Goal: Task Accomplishment & Management: Manage account settings

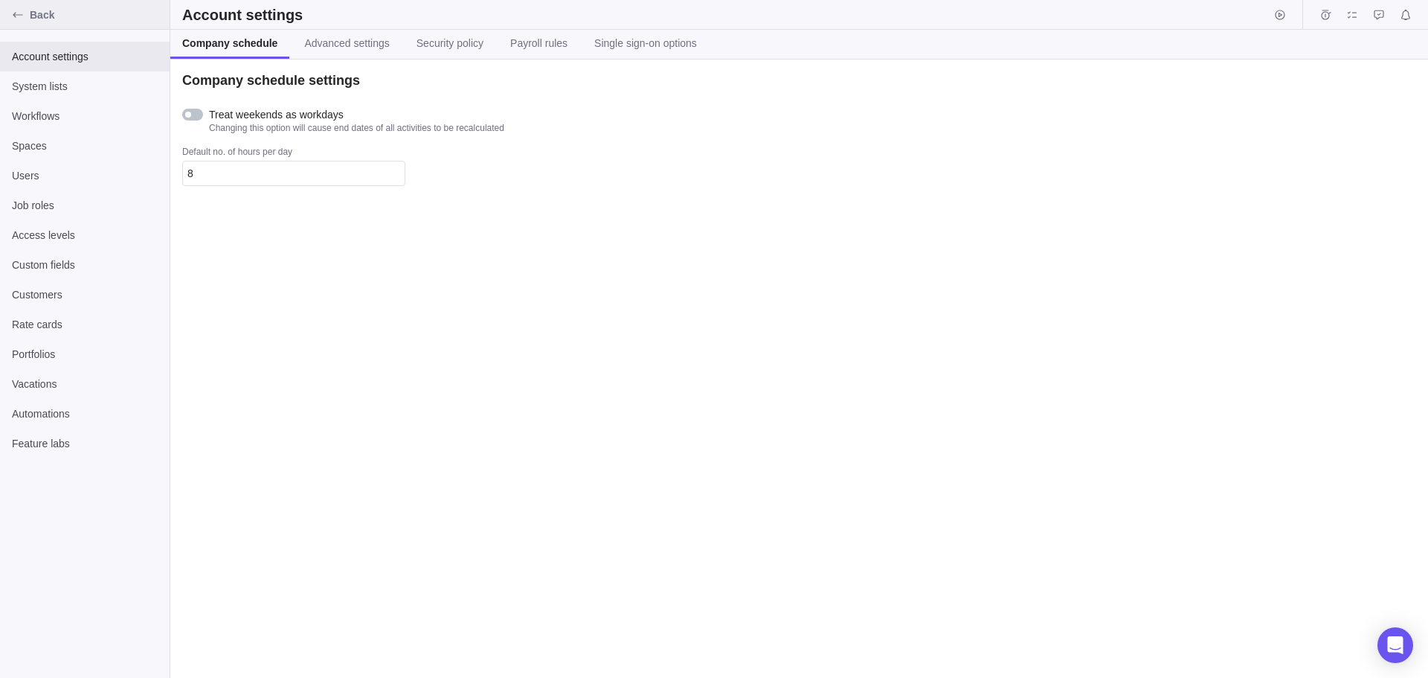
click at [29, 14] on div "Back" at bounding box center [18, 15] width 24 height 24
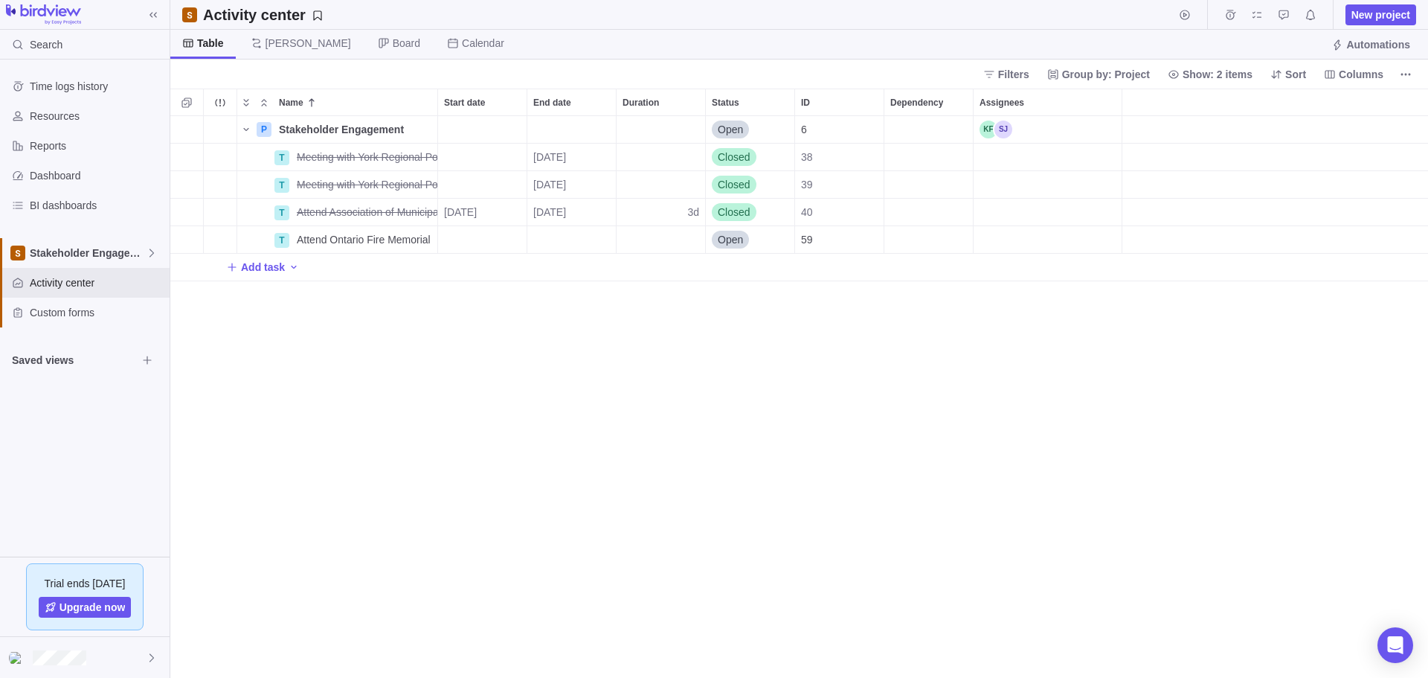
scroll to position [550, 1247]
click at [591, 237] on div "End date" at bounding box center [571, 239] width 89 height 27
click at [547, 413] on table "Su Mo Tu We Th Fr Sa 1 2 3 4 5 6 7 8 9 10 11 12 13 14 15 16 17 18 19 20 21 22 2…" at bounding box center [633, 400] width 213 height 184
click at [269, 346] on div "Name Start date End date Duration Status ID Dependency Assignees P Stakeholder …" at bounding box center [799, 383] width 1258 height 589
click at [118, 658] on div at bounding box center [85, 657] width 170 height 41
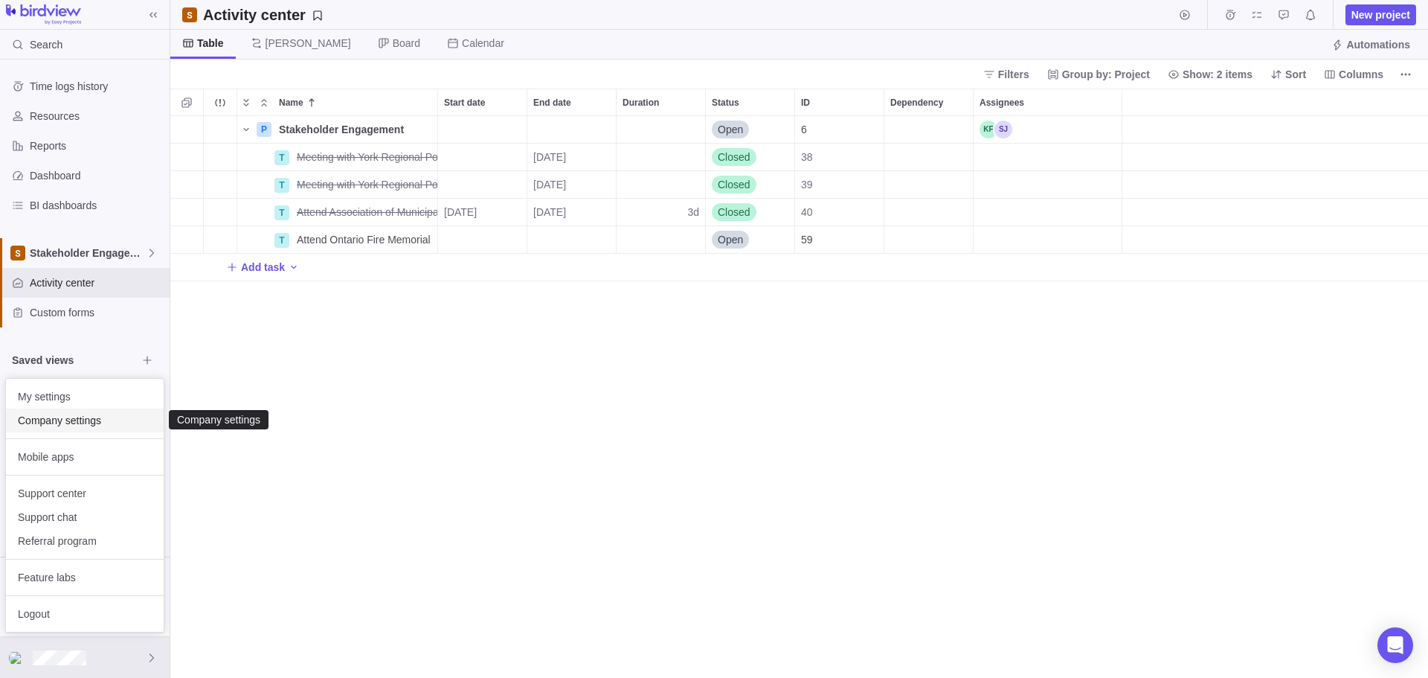
click at [125, 424] on span "Company settings" at bounding box center [85, 420] width 134 height 15
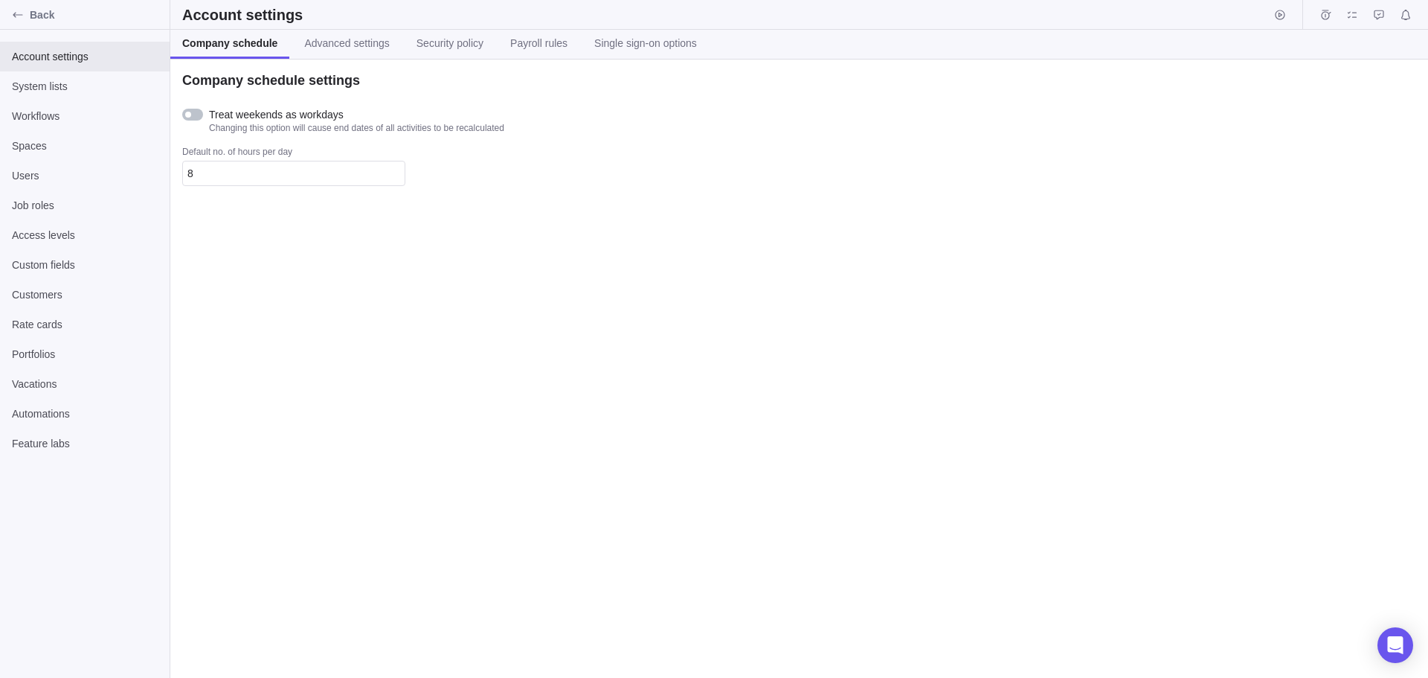
click at [191, 115] on div at bounding box center [192, 115] width 21 height 12
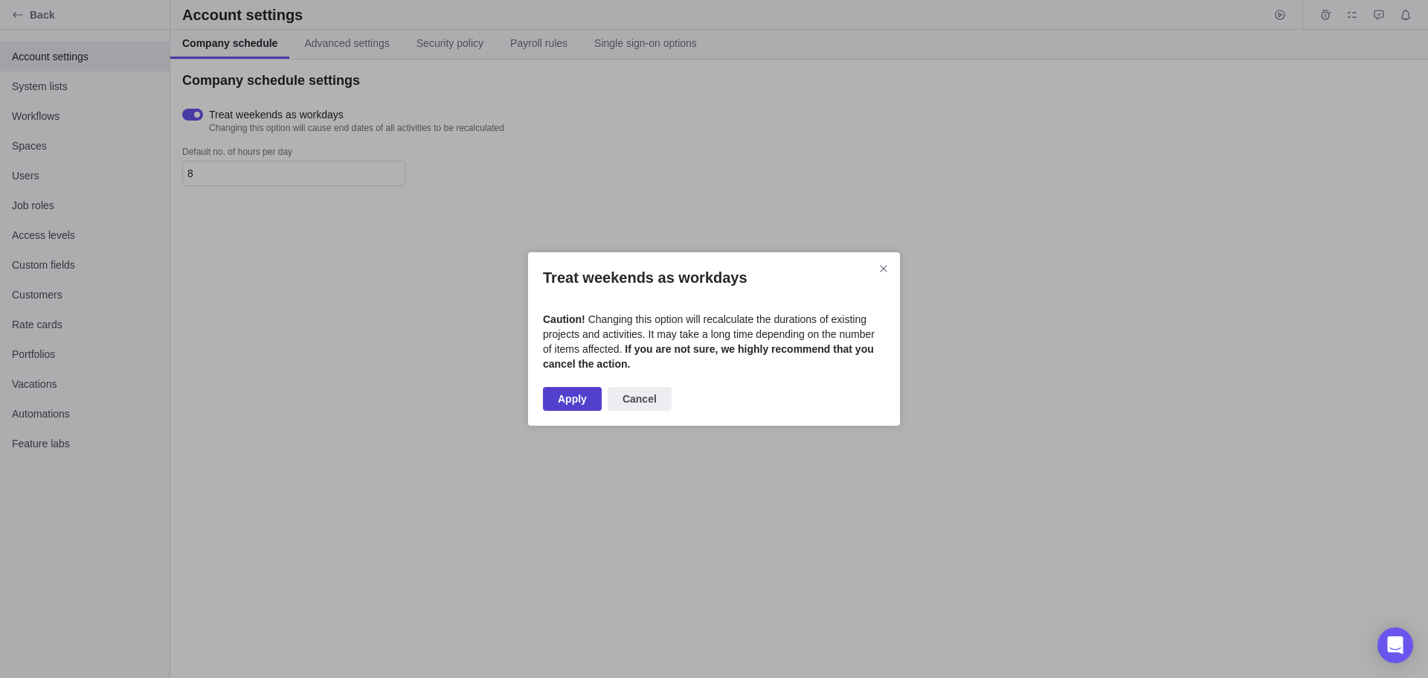
click at [576, 395] on span "Apply" at bounding box center [572, 399] width 29 height 18
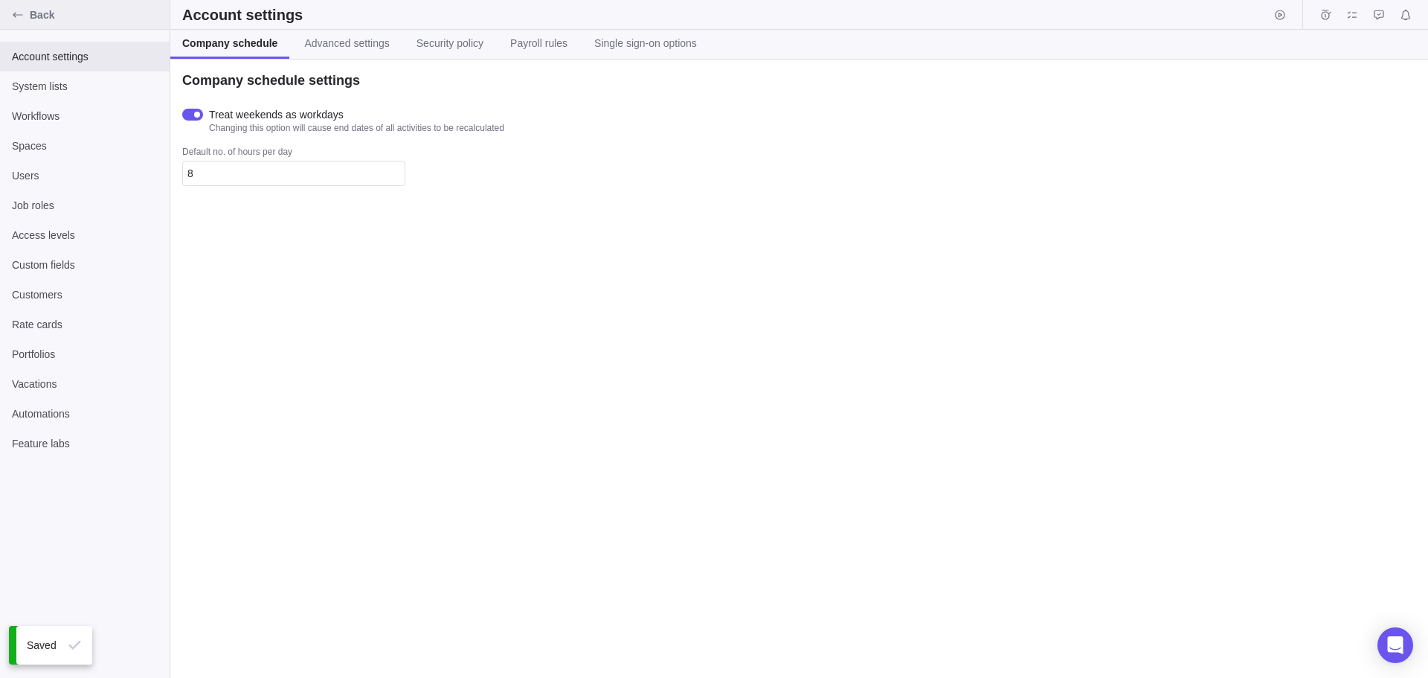
click at [13, 11] on icon "Back" at bounding box center [18, 15] width 12 height 12
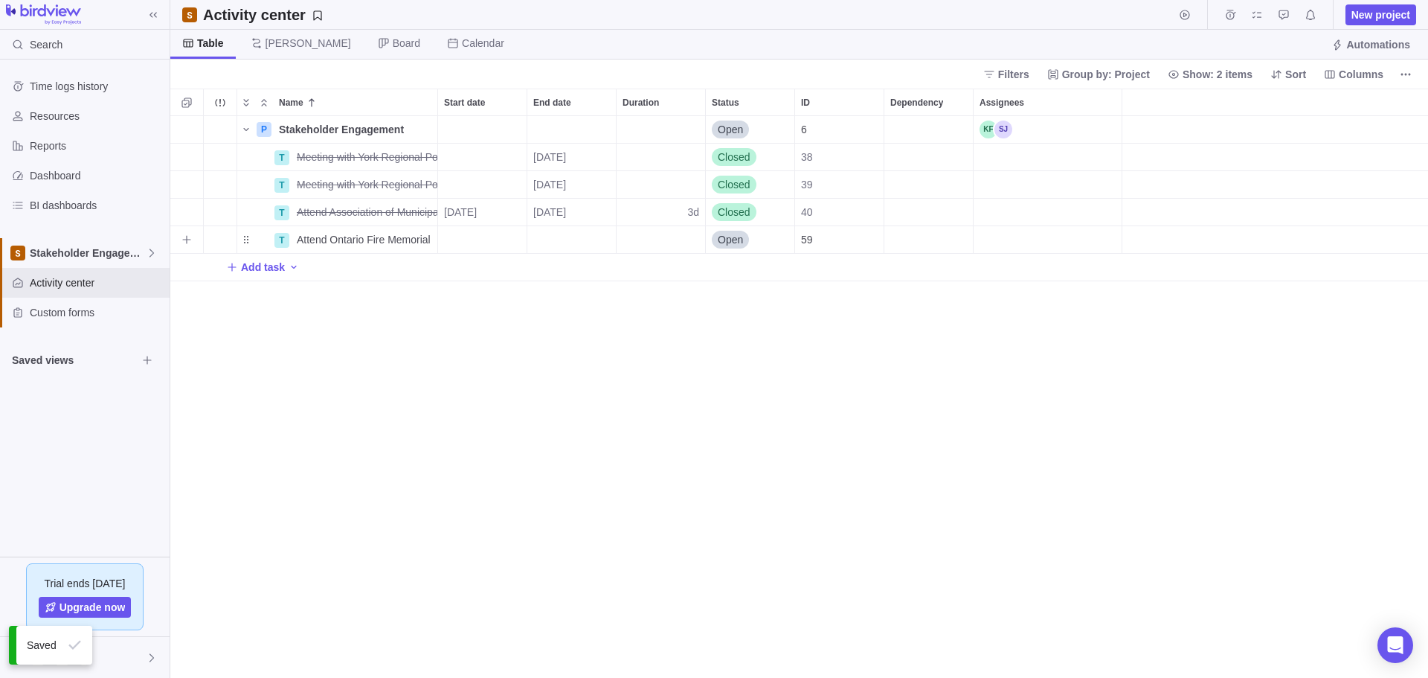
scroll to position [550, 1247]
click at [553, 234] on div "End date" at bounding box center [571, 239] width 89 height 27
click at [550, 387] on link "5" at bounding box center [542, 385] width 30 height 30
click at [466, 449] on div "P Stakeholder Engagement Details Open 6 T Meeting with York Regional Police Ass…" at bounding box center [799, 397] width 1258 height 562
click at [85, 258] on span "Stakeholder Engagement" at bounding box center [88, 252] width 116 height 15
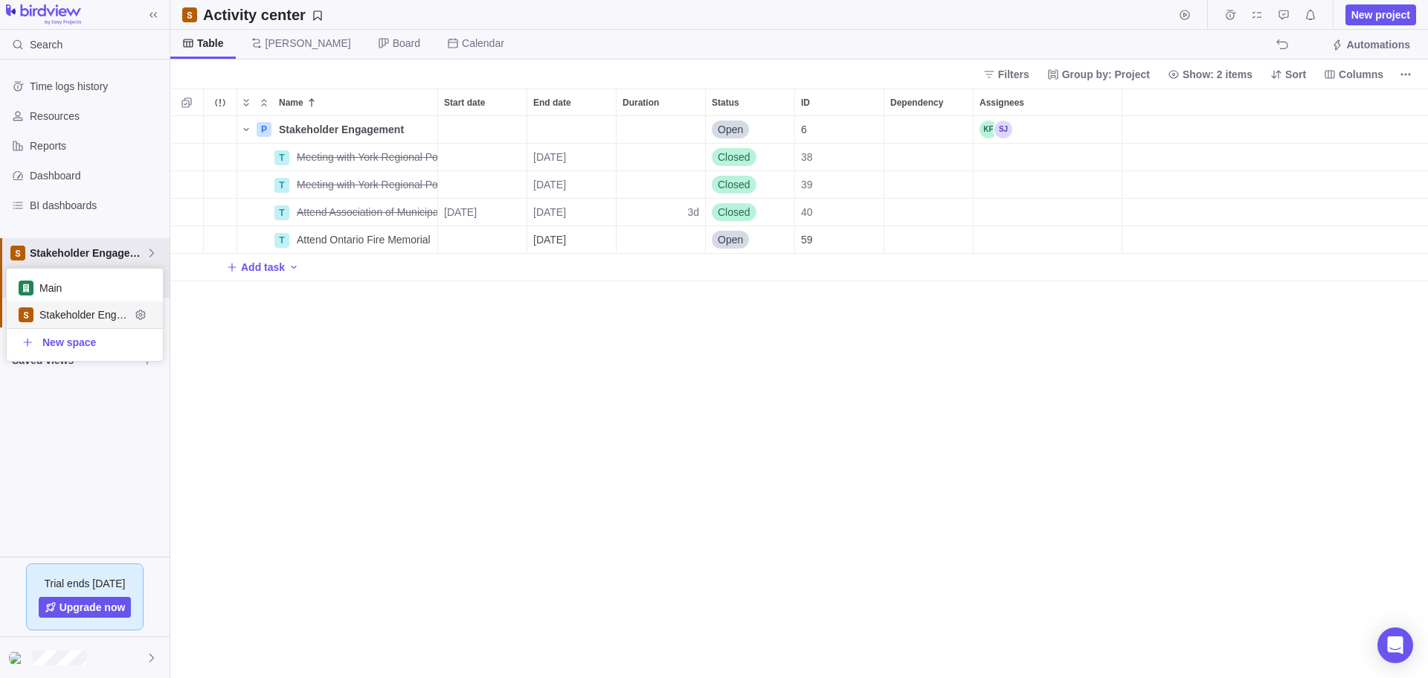
scroll to position [81, 145]
click at [94, 287] on span "Main" at bounding box center [84, 287] width 91 height 15
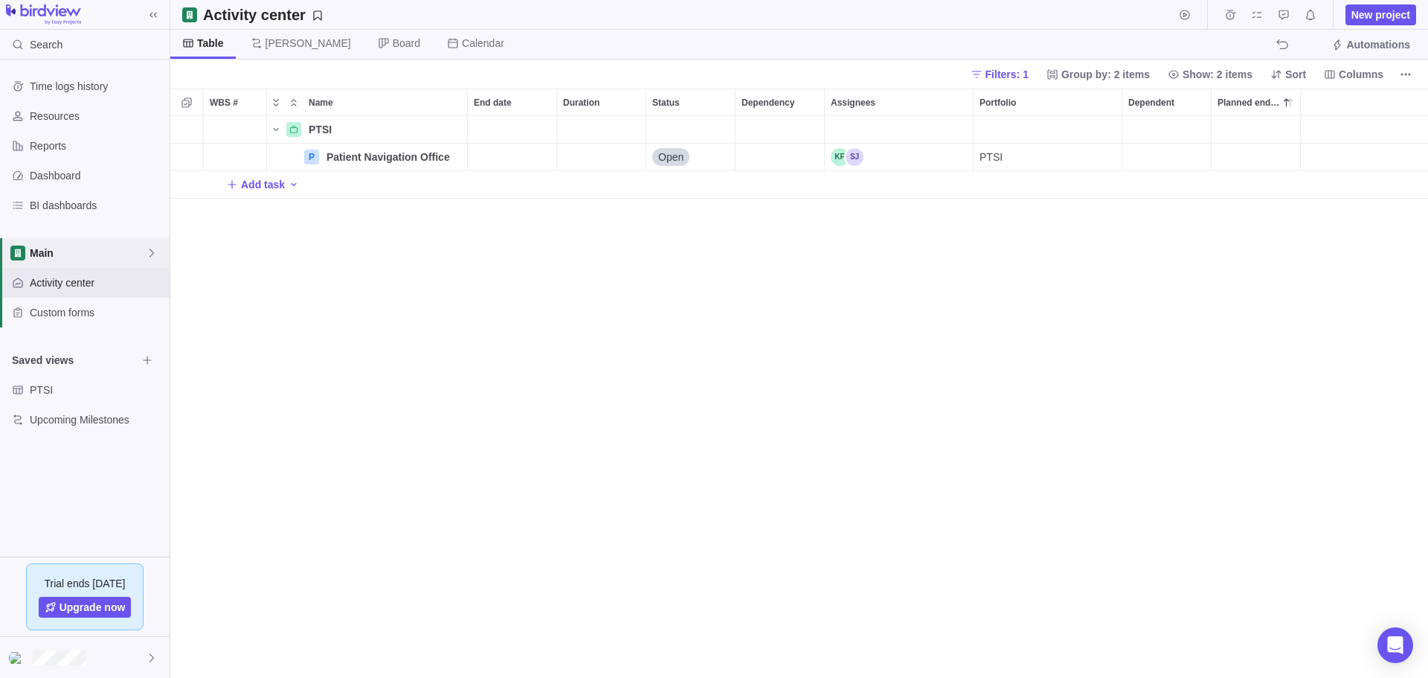
scroll to position [550, 1247]
click at [86, 382] on span "PTSI" at bounding box center [83, 389] width 107 height 15
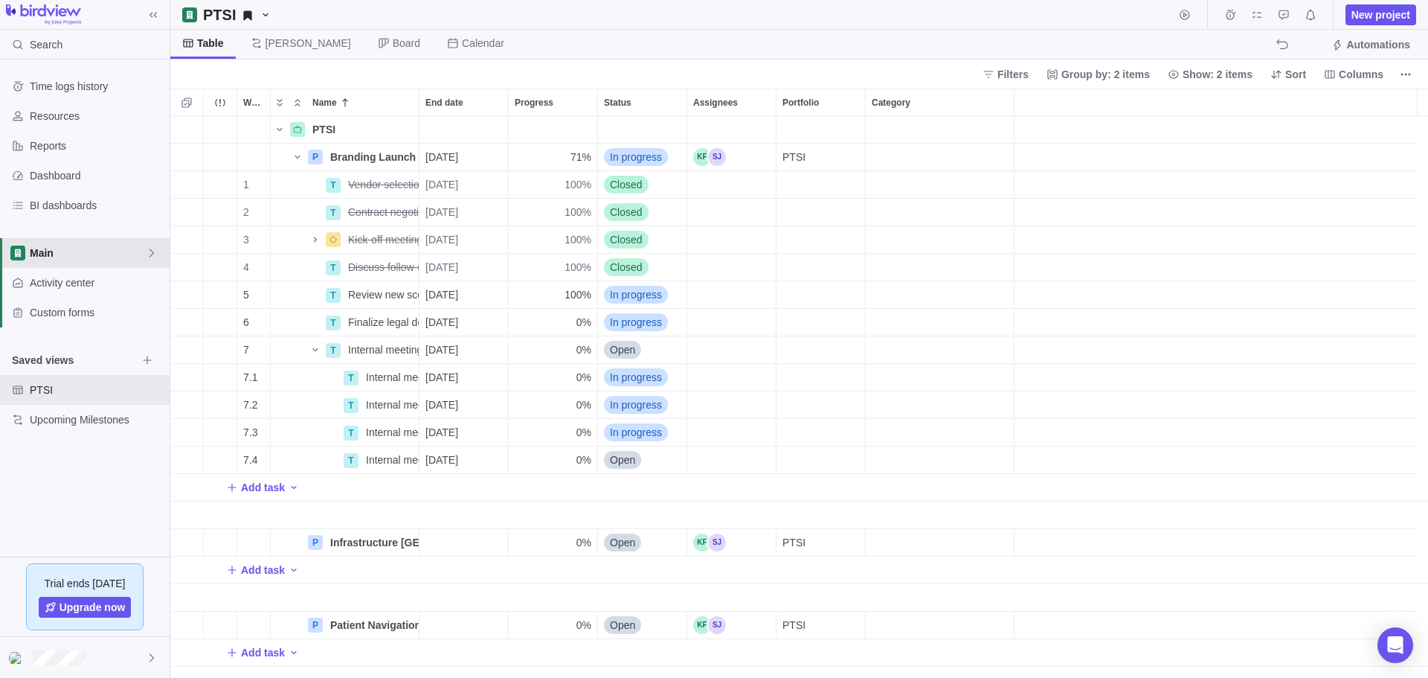
click at [89, 243] on div "Main" at bounding box center [85, 253] width 170 height 30
click at [141, 289] on icon "Edit space settings" at bounding box center [140, 288] width 10 height 10
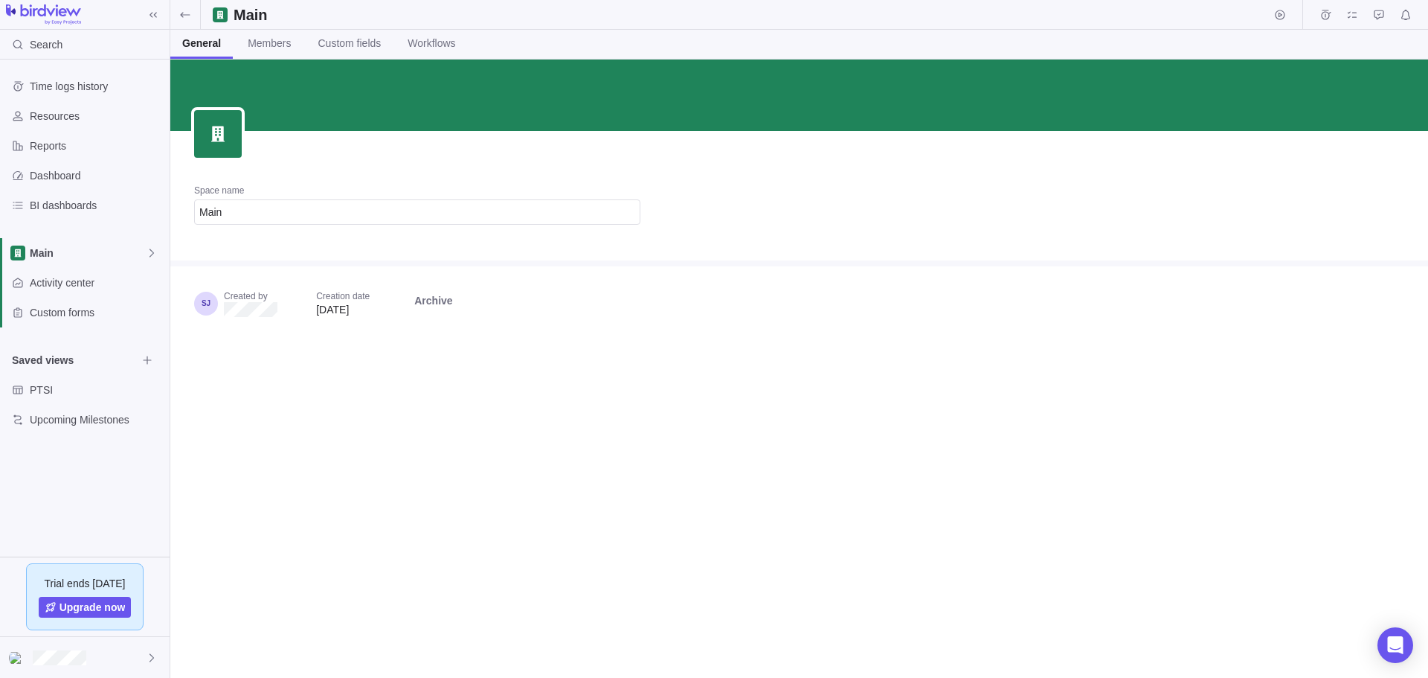
click at [568, 412] on div "Space name Main Created by Creation date [DATE] Archive" at bounding box center [799, 369] width 1258 height 618
click at [283, 43] on span "Members" at bounding box center [269, 43] width 43 height 15
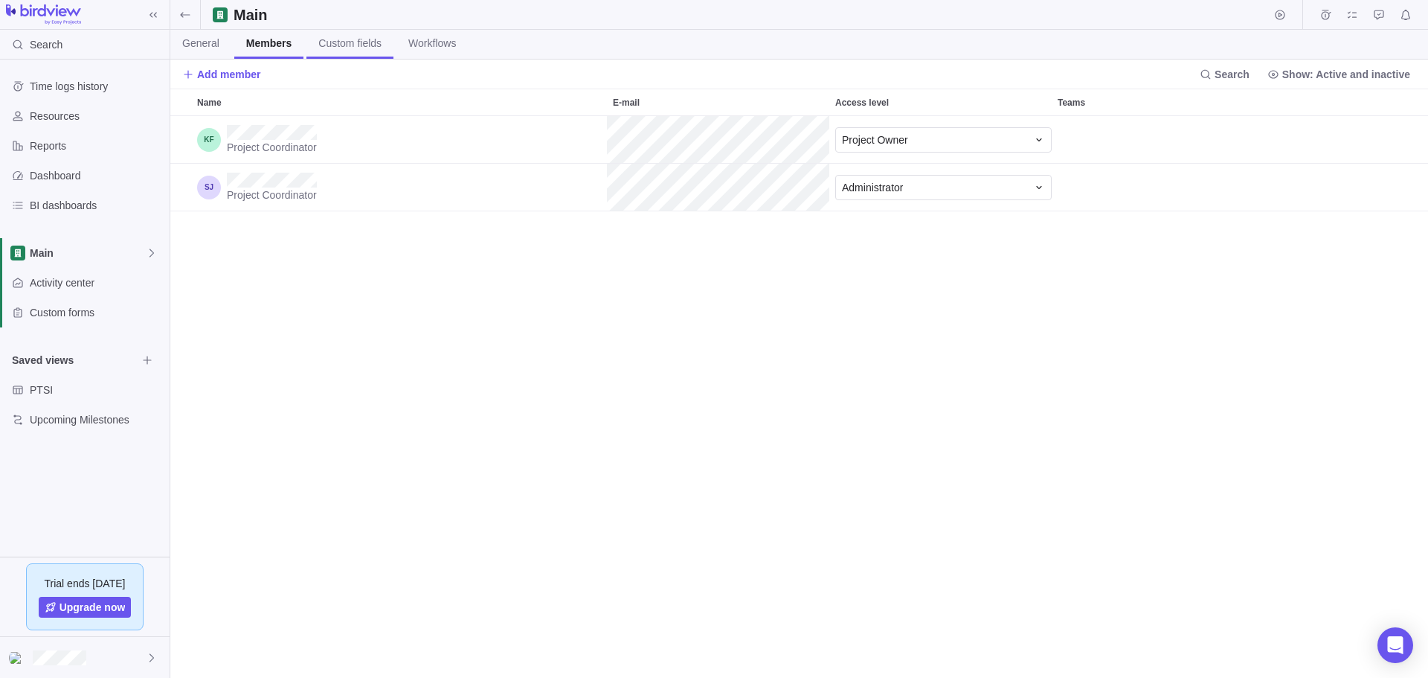
scroll to position [550, 1247]
click at [336, 45] on span "Custom fields" at bounding box center [349, 43] width 63 height 15
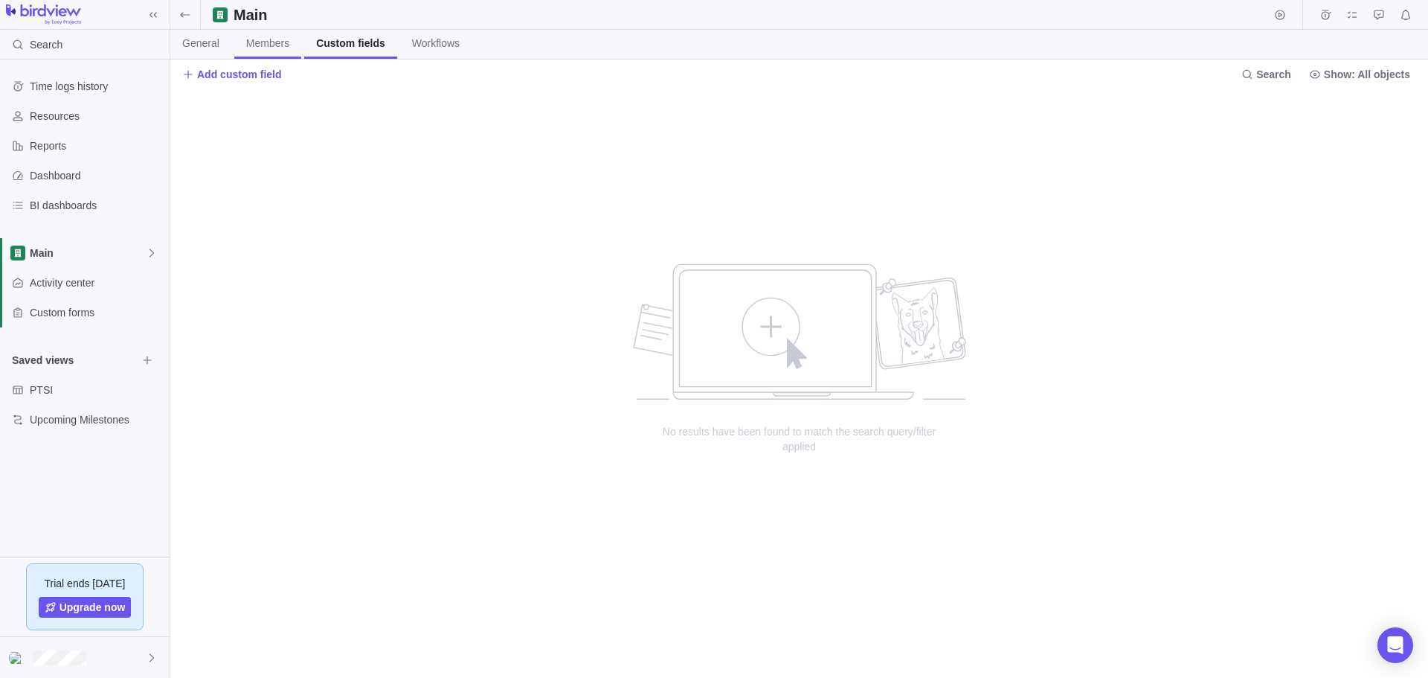
click at [257, 39] on span "Members" at bounding box center [267, 43] width 43 height 15
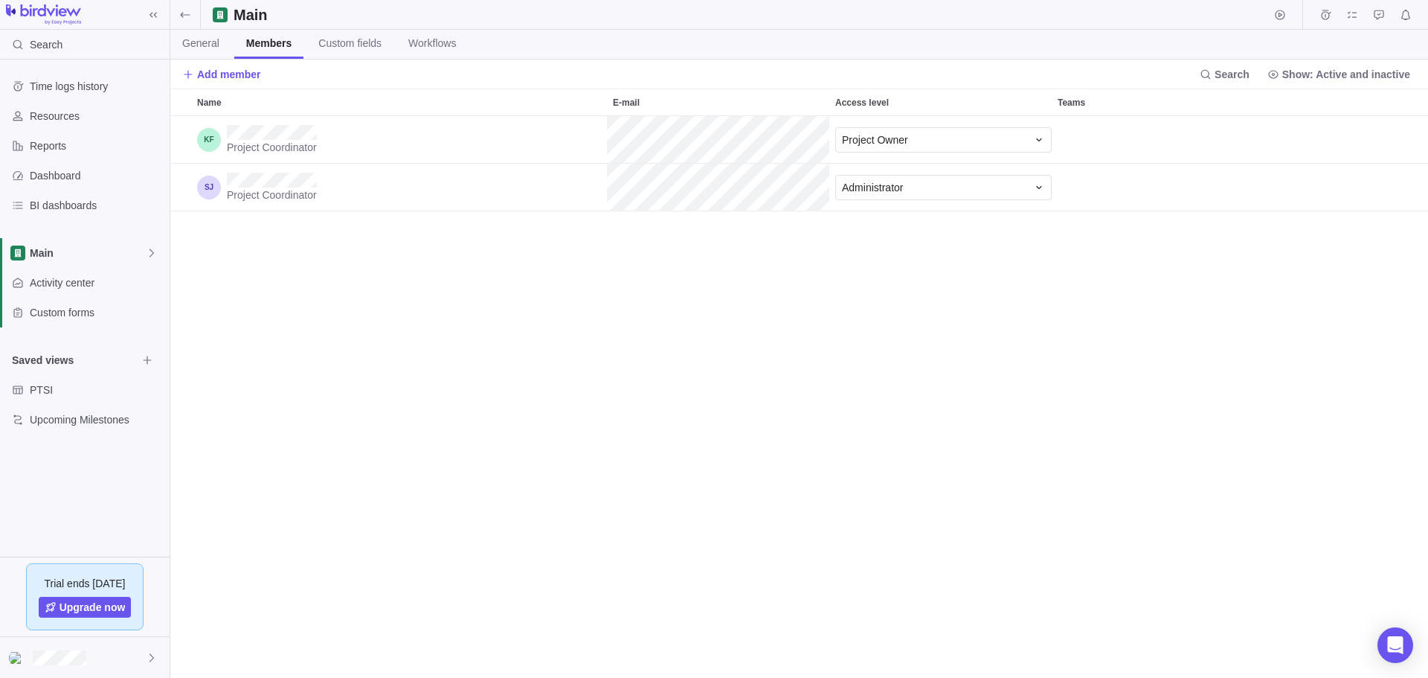
scroll to position [550, 1247]
click at [266, 152] on span "Project Coordinator" at bounding box center [272, 147] width 90 height 15
click at [300, 142] on span "Project Coordinator" at bounding box center [272, 147] width 90 height 15
click at [313, 153] on span "Project Coordinator" at bounding box center [272, 147] width 90 height 15
click at [1006, 139] on div "Project Owner" at bounding box center [934, 139] width 185 height 15
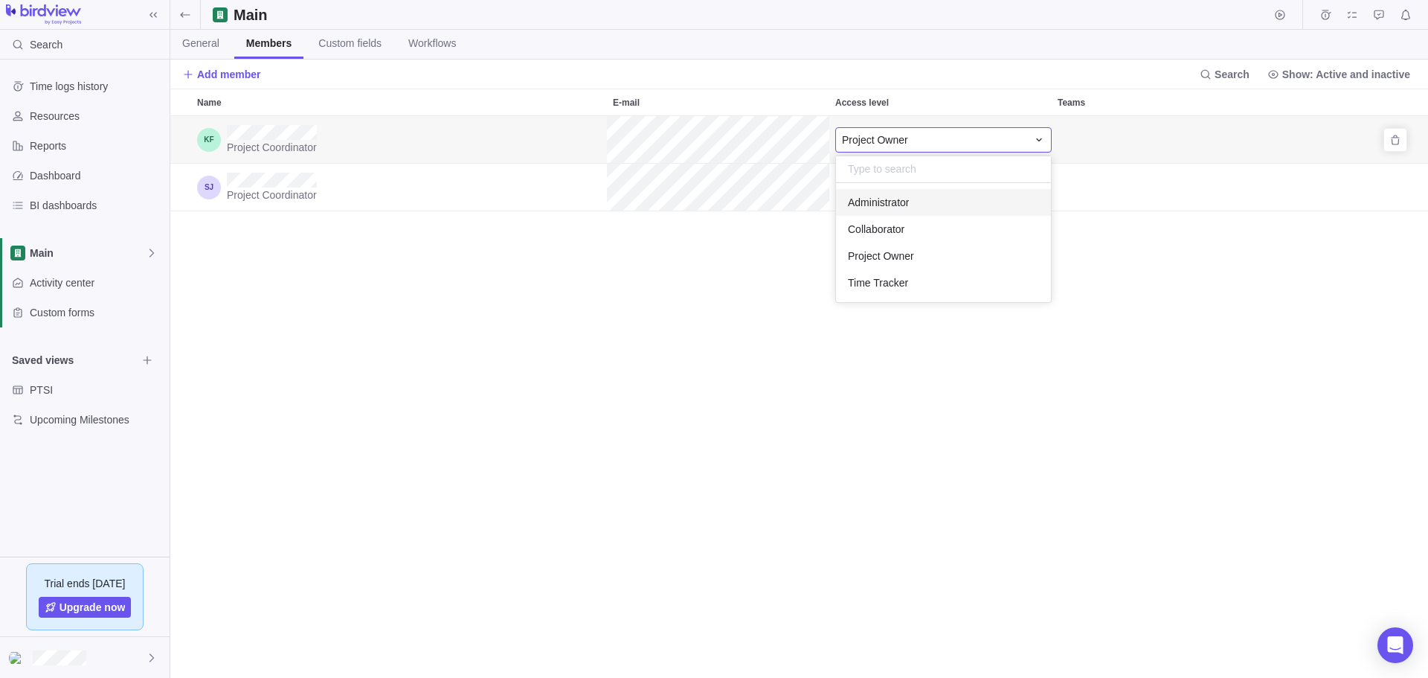
click at [942, 199] on div "Administrator" at bounding box center [943, 202] width 215 height 27
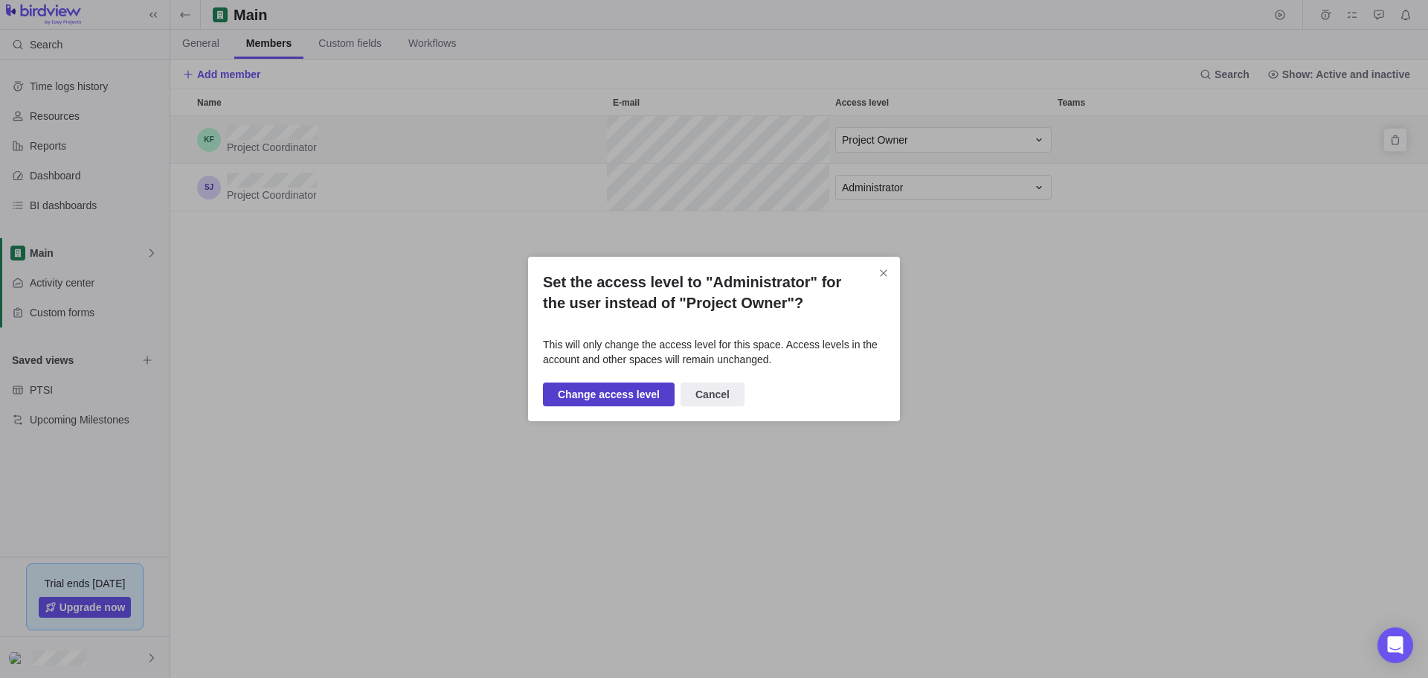
click at [626, 391] on span "Change access level" at bounding box center [609, 394] width 102 height 18
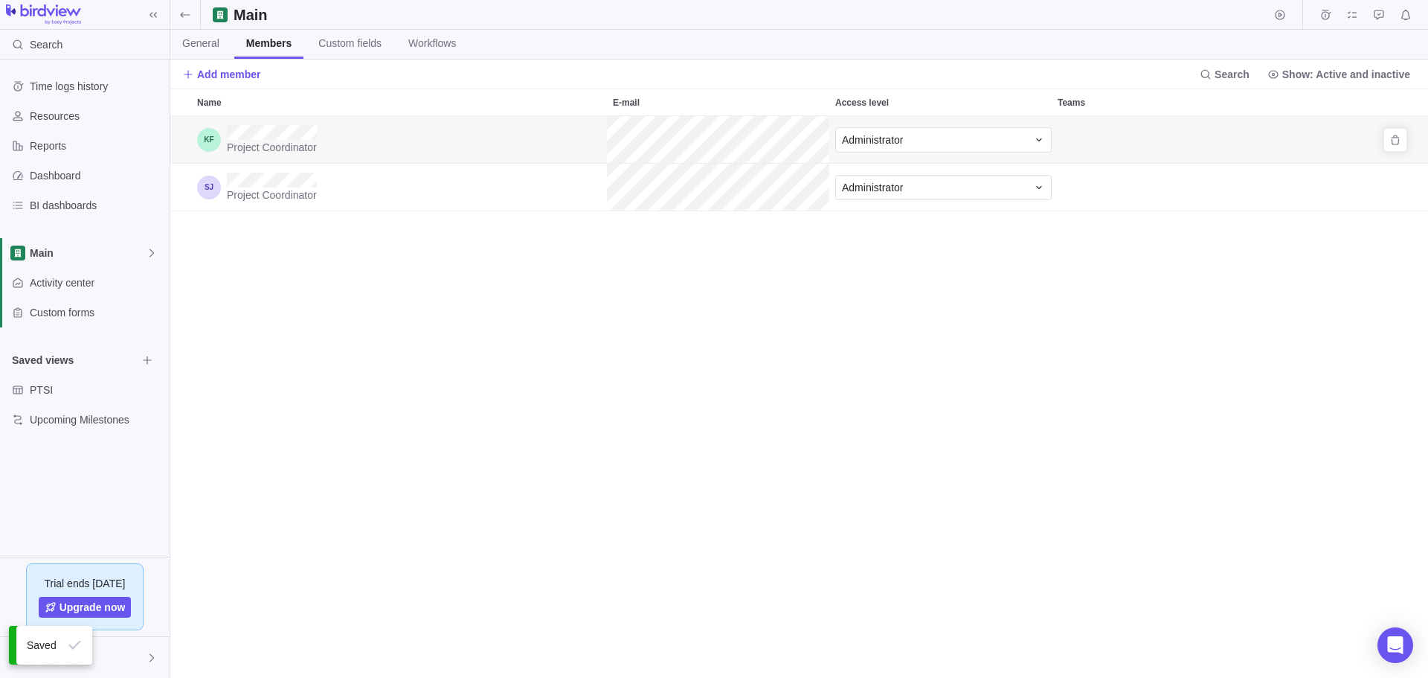
click at [271, 147] on span "Project Coordinator" at bounding box center [272, 147] width 90 height 15
click at [385, 348] on div "Project Coordinator Administrator Project Coordinator Administrator" at bounding box center [799, 397] width 1258 height 562
click at [214, 138] on div "Name" at bounding box center [209, 140] width 24 height 24
click at [306, 416] on div "Project Coordinator Administrator Project Coordinator Administrator" at bounding box center [799, 397] width 1258 height 562
click at [184, 46] on span "General" at bounding box center [200, 43] width 37 height 15
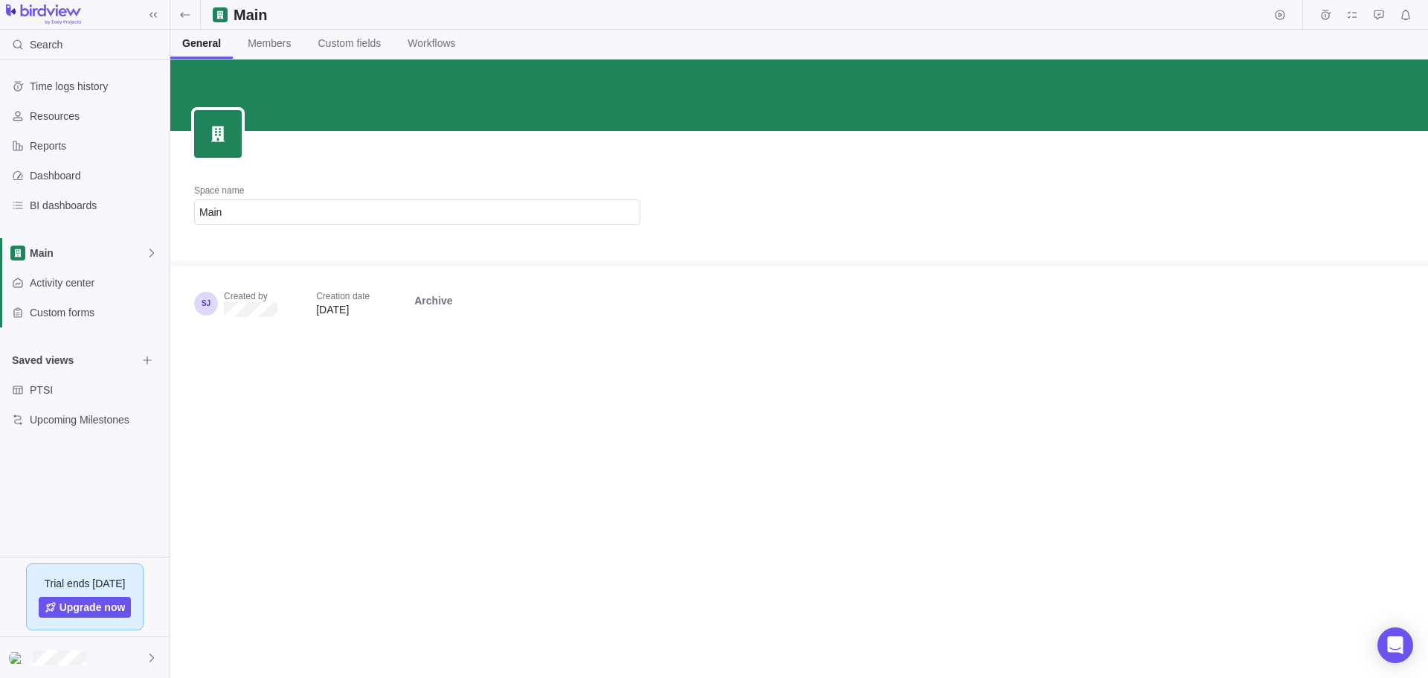
click at [315, 345] on div "Created by Creation date [DATE] Archive" at bounding box center [417, 309] width 494 height 86
click at [327, 40] on span "Custom fields" at bounding box center [349, 43] width 63 height 15
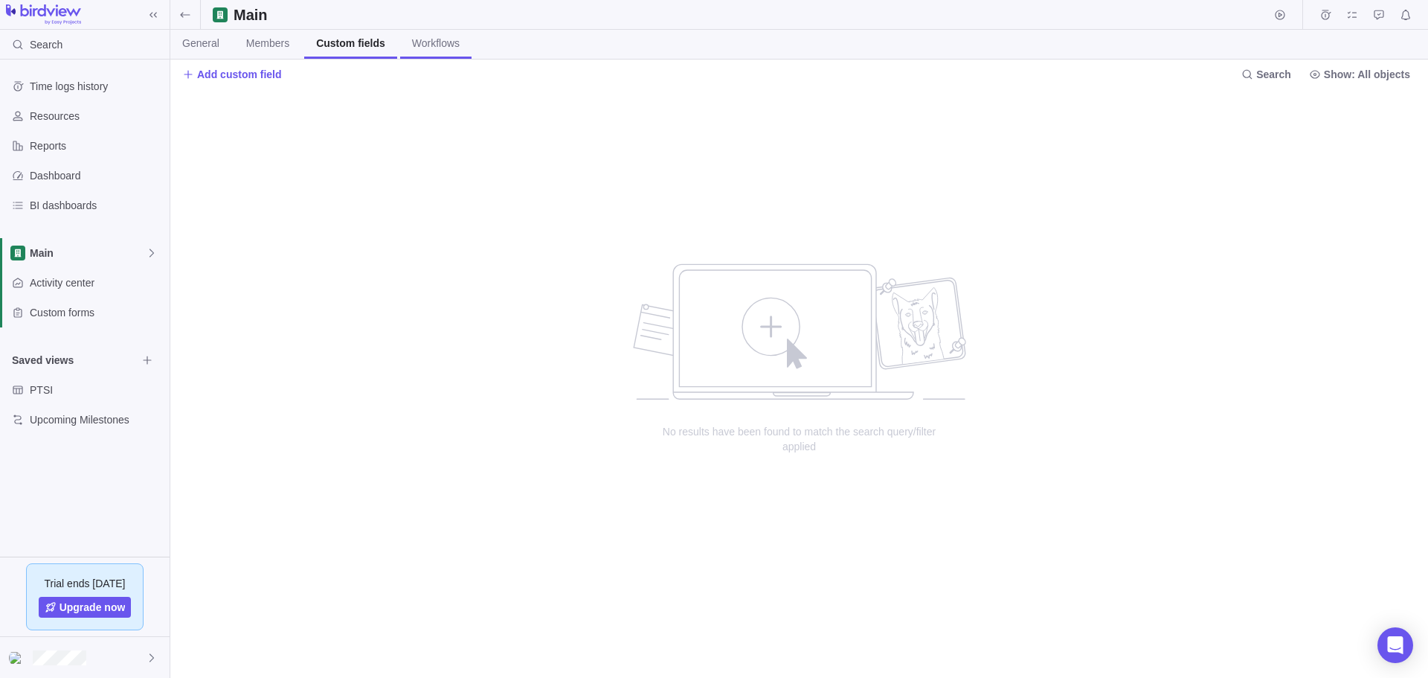
click at [421, 47] on span "Workflows" at bounding box center [436, 43] width 48 height 15
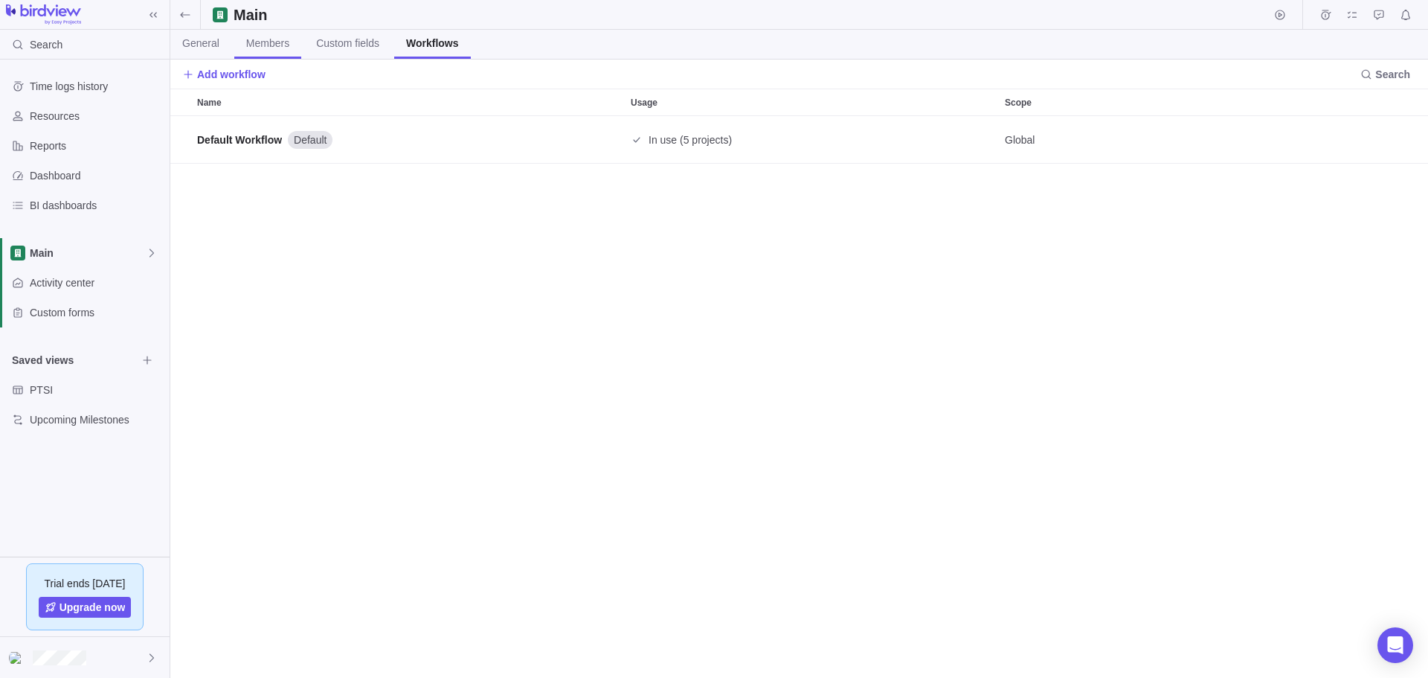
scroll to position [550, 1247]
click at [279, 48] on span "Members" at bounding box center [267, 43] width 43 height 15
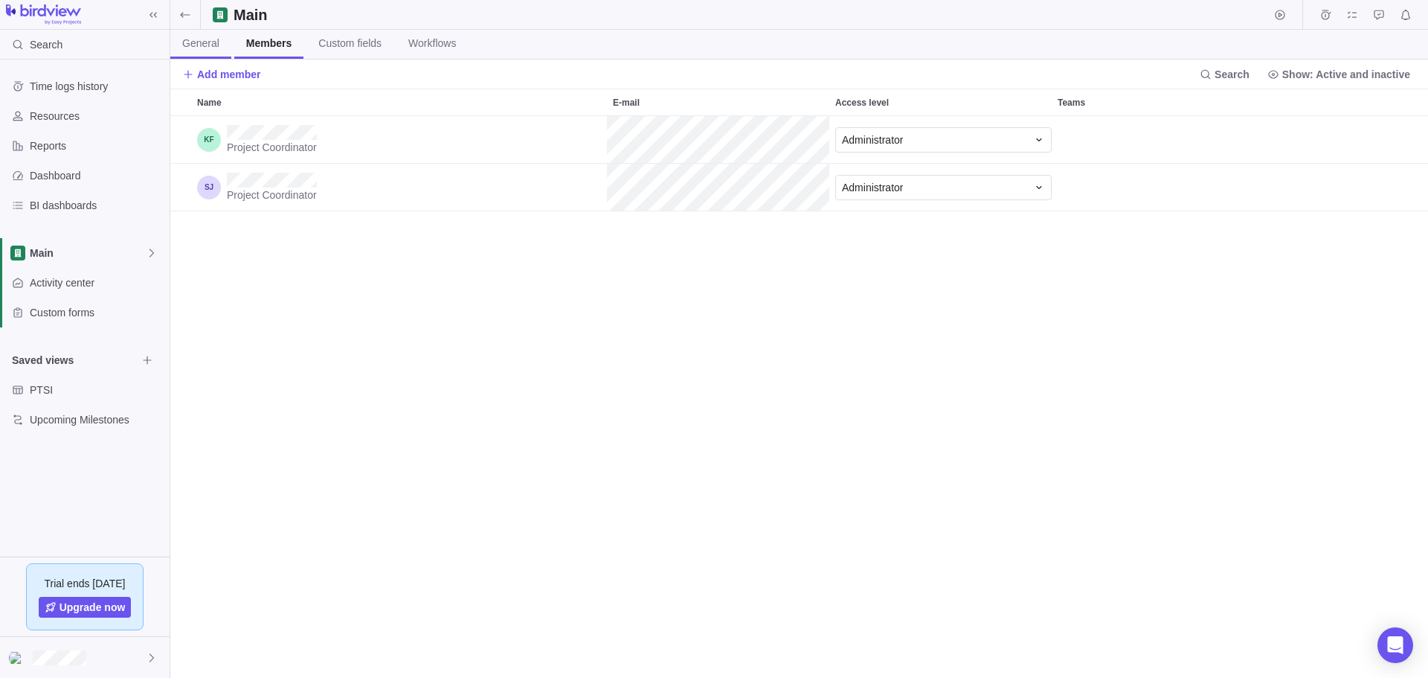
scroll to position [550, 1247]
click at [216, 44] on span "General" at bounding box center [200, 43] width 37 height 15
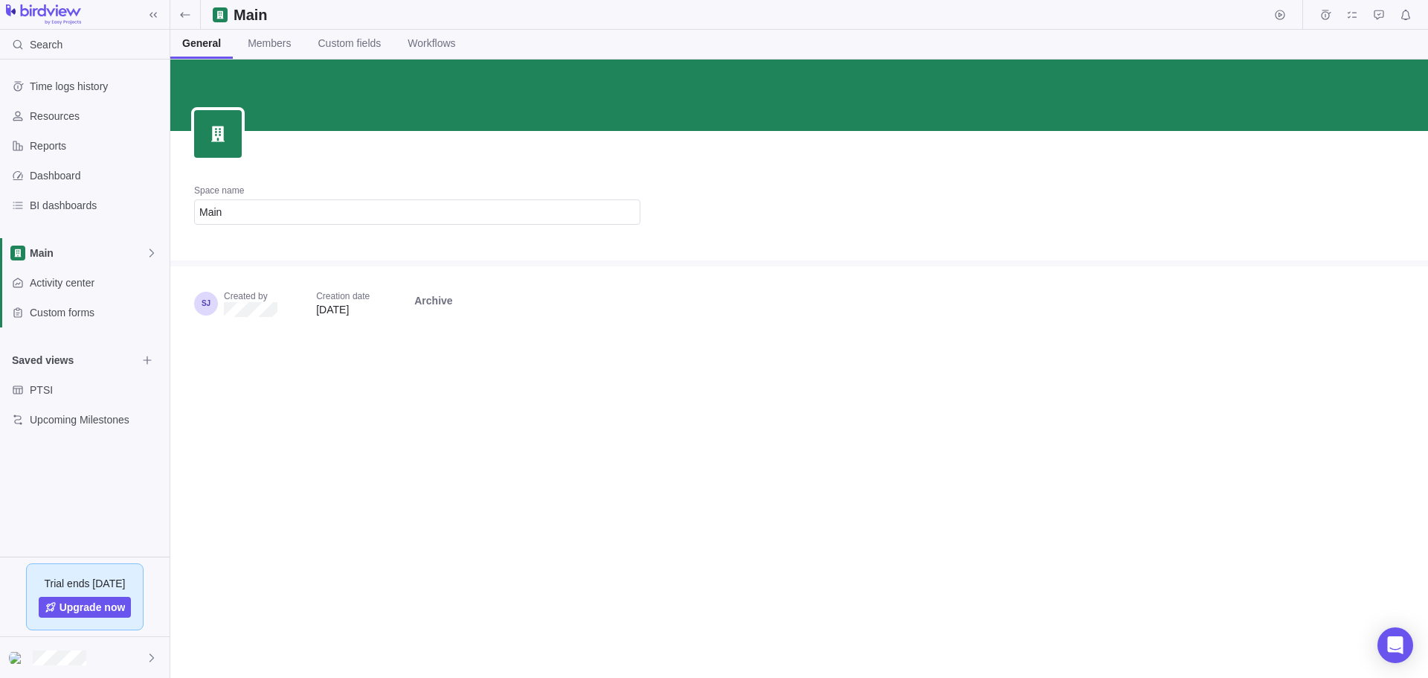
click at [360, 460] on div "Space name Main Created by Creation date [DATE] Archive" at bounding box center [799, 369] width 1258 height 618
click at [103, 113] on span "Resources" at bounding box center [97, 116] width 134 height 15
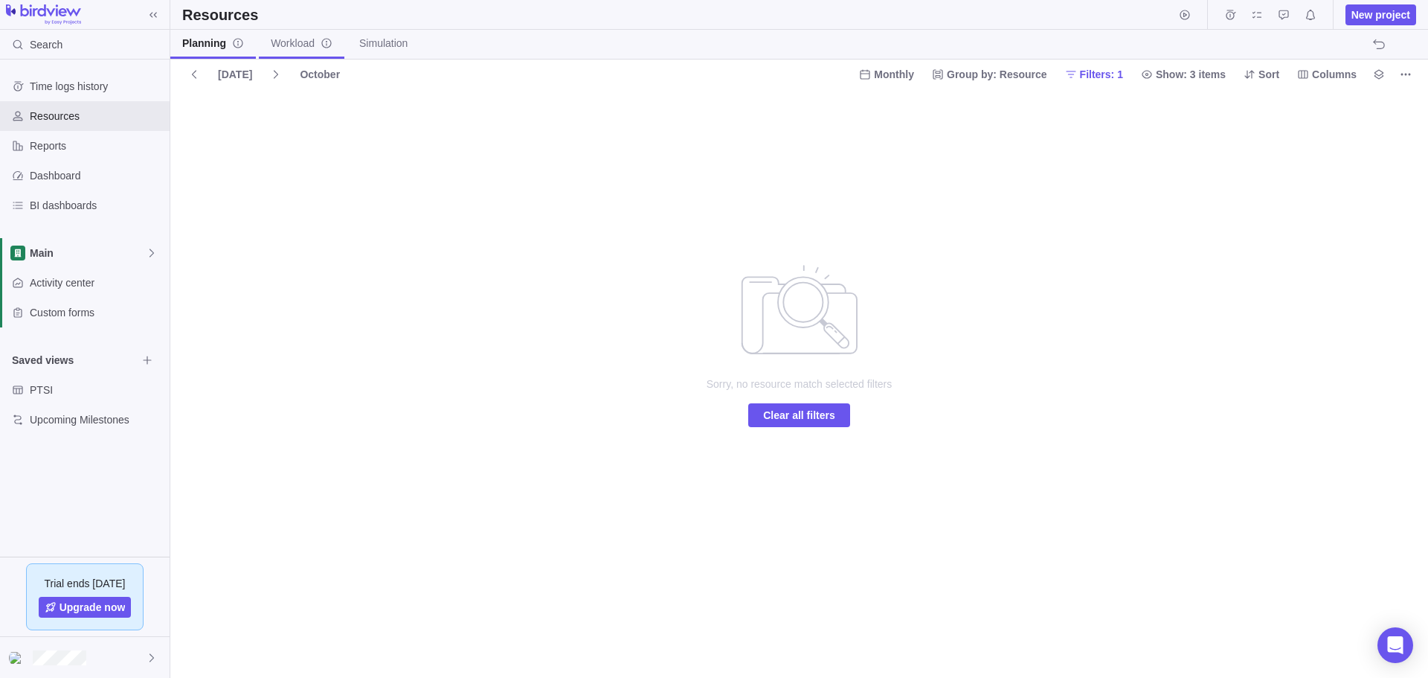
click at [318, 45] on span "Workload" at bounding box center [302, 43] width 62 height 15
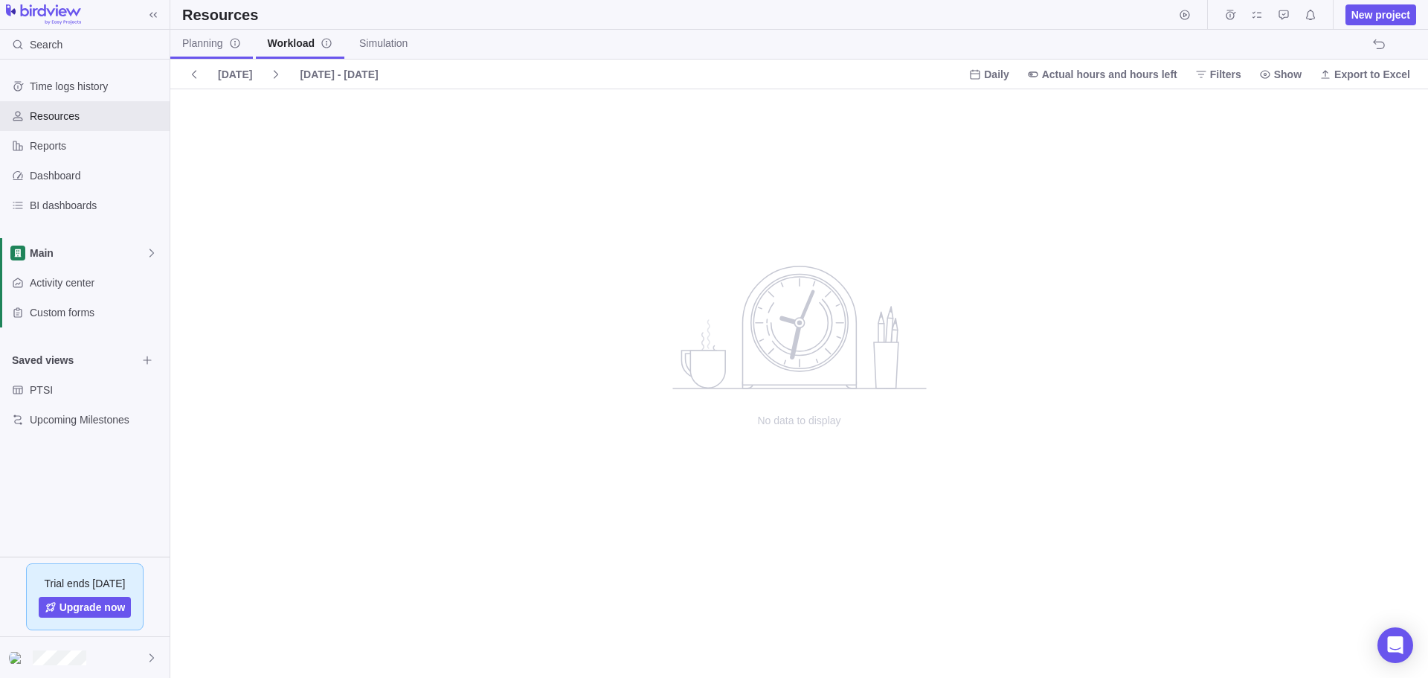
click at [225, 36] on span "Planning" at bounding box center [211, 43] width 59 height 15
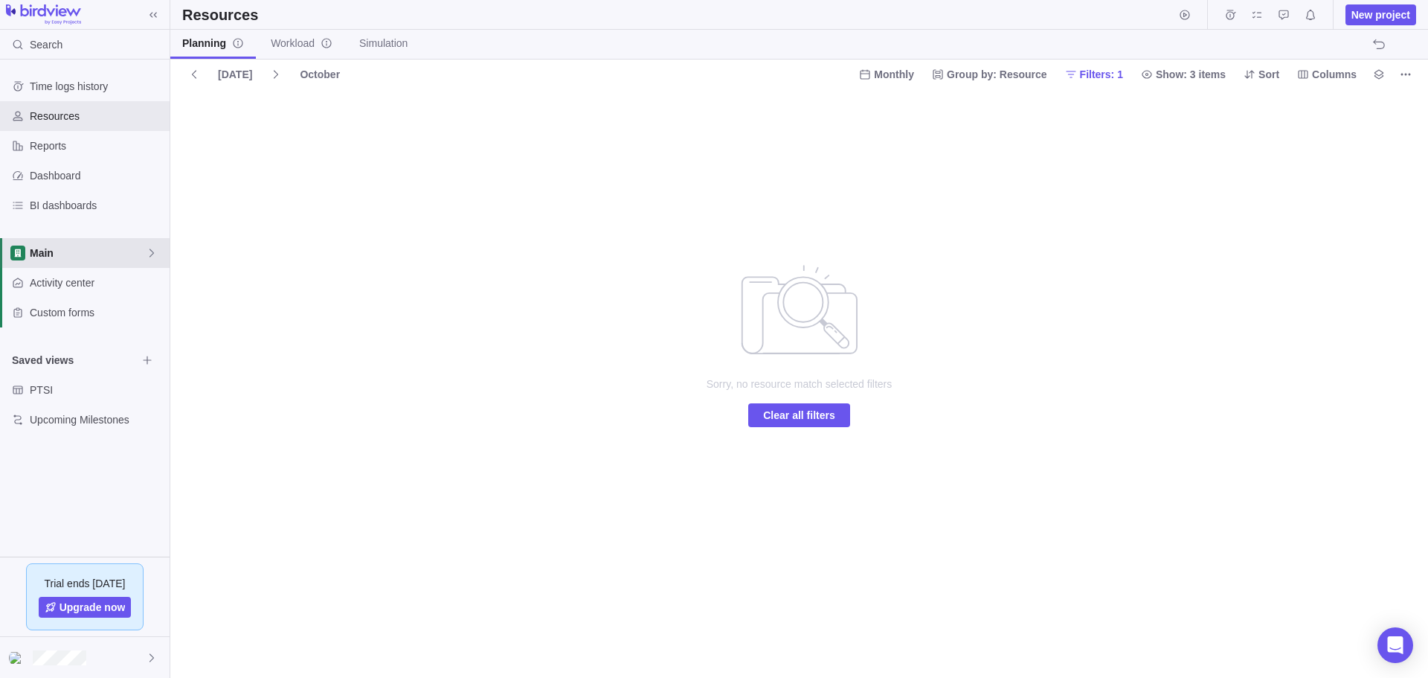
click at [89, 248] on span "Main" at bounding box center [88, 252] width 116 height 15
click at [91, 313] on span "Stakeholder Engagement" at bounding box center [84, 314] width 91 height 15
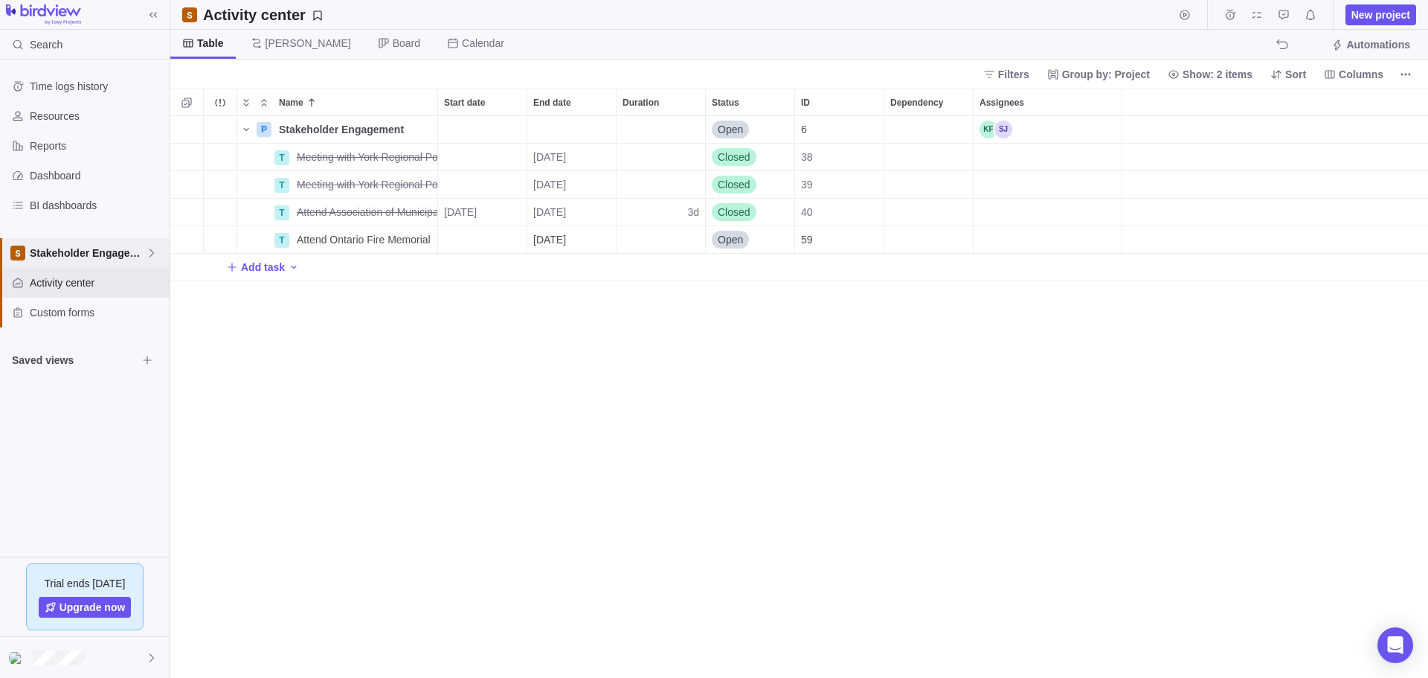
scroll to position [550, 1247]
click at [90, 257] on span "Stakeholder Engagement" at bounding box center [88, 252] width 116 height 15
click at [83, 283] on span "Main" at bounding box center [84, 287] width 91 height 15
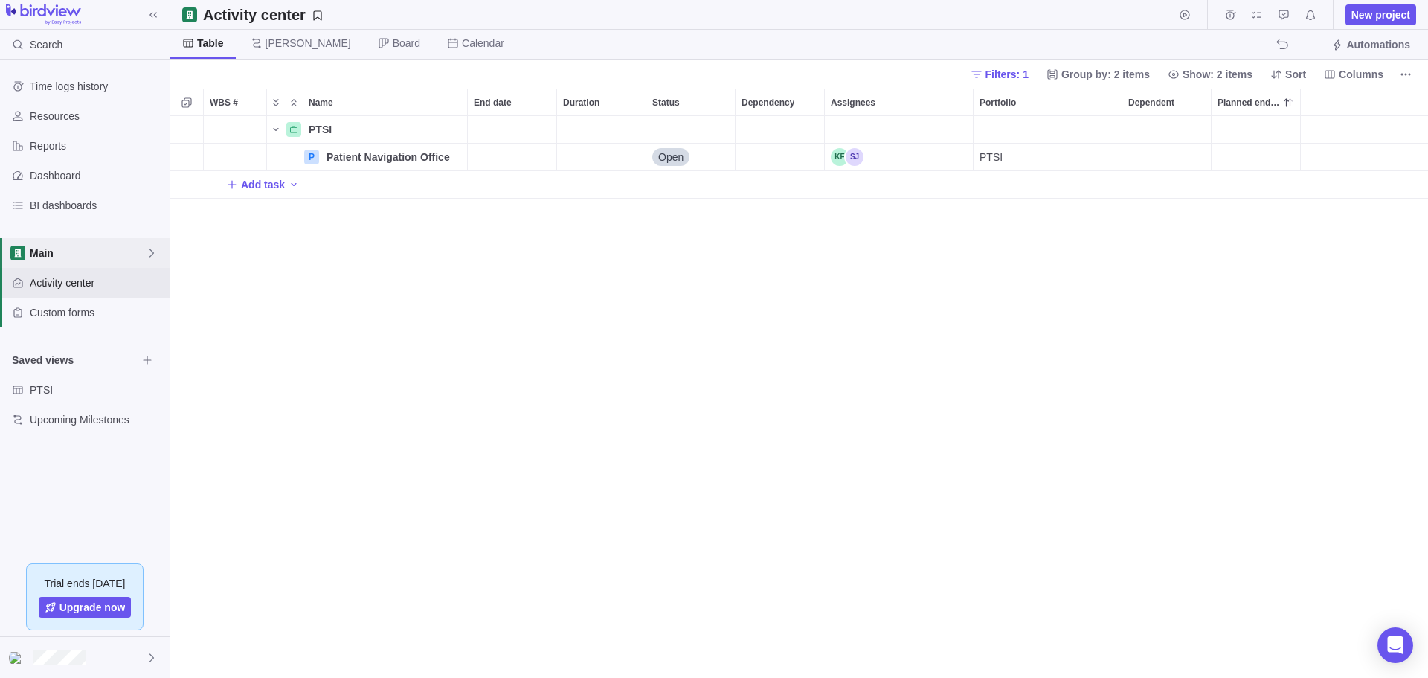
scroll to position [550, 1247]
click at [69, 645] on div at bounding box center [85, 657] width 170 height 41
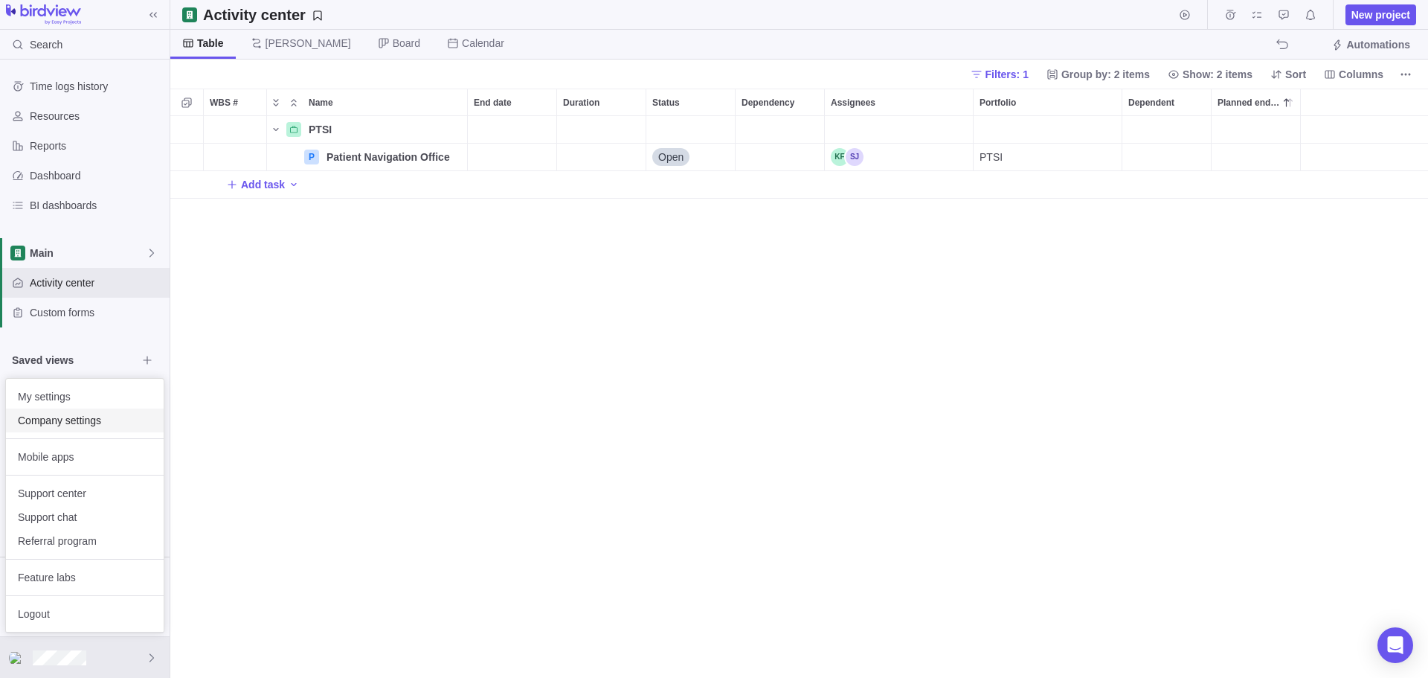
click at [88, 422] on span "Company settings" at bounding box center [85, 420] width 134 height 15
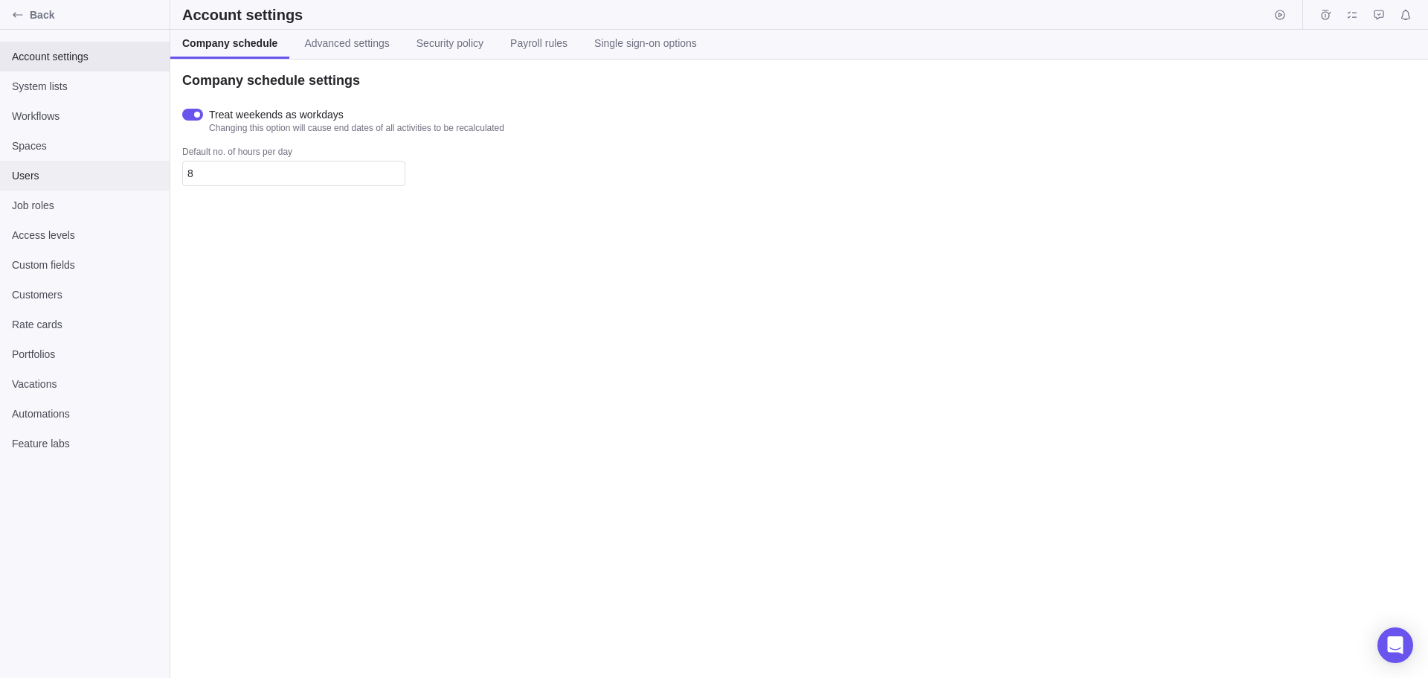
click at [132, 179] on span "Users" at bounding box center [85, 175] width 146 height 15
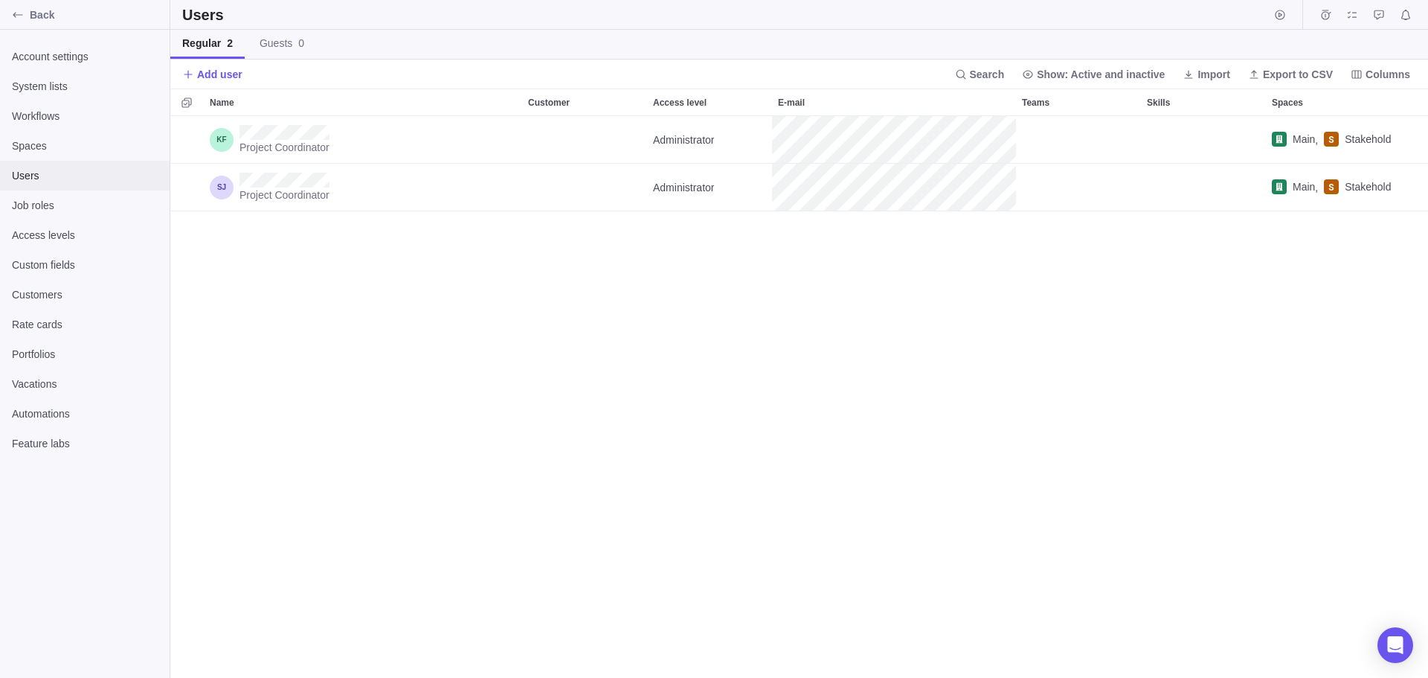
scroll to position [550, 1247]
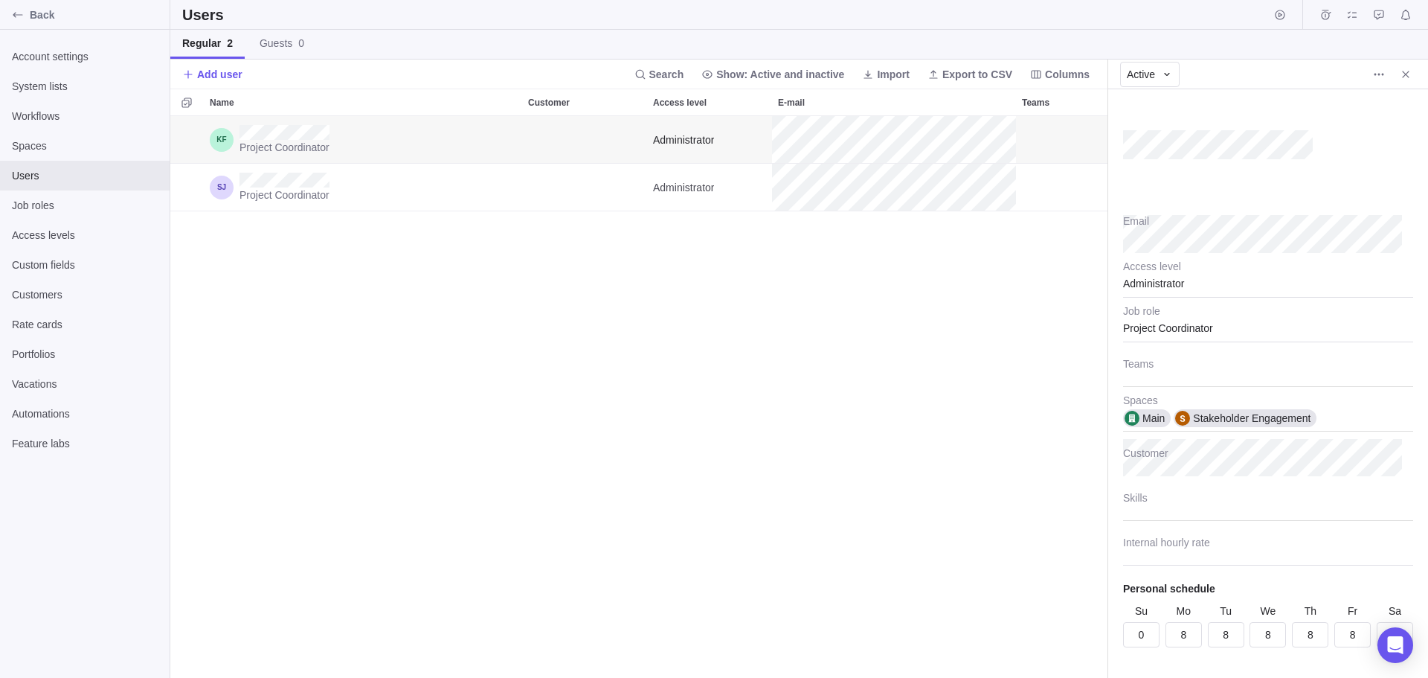
scroll to position [550, 926]
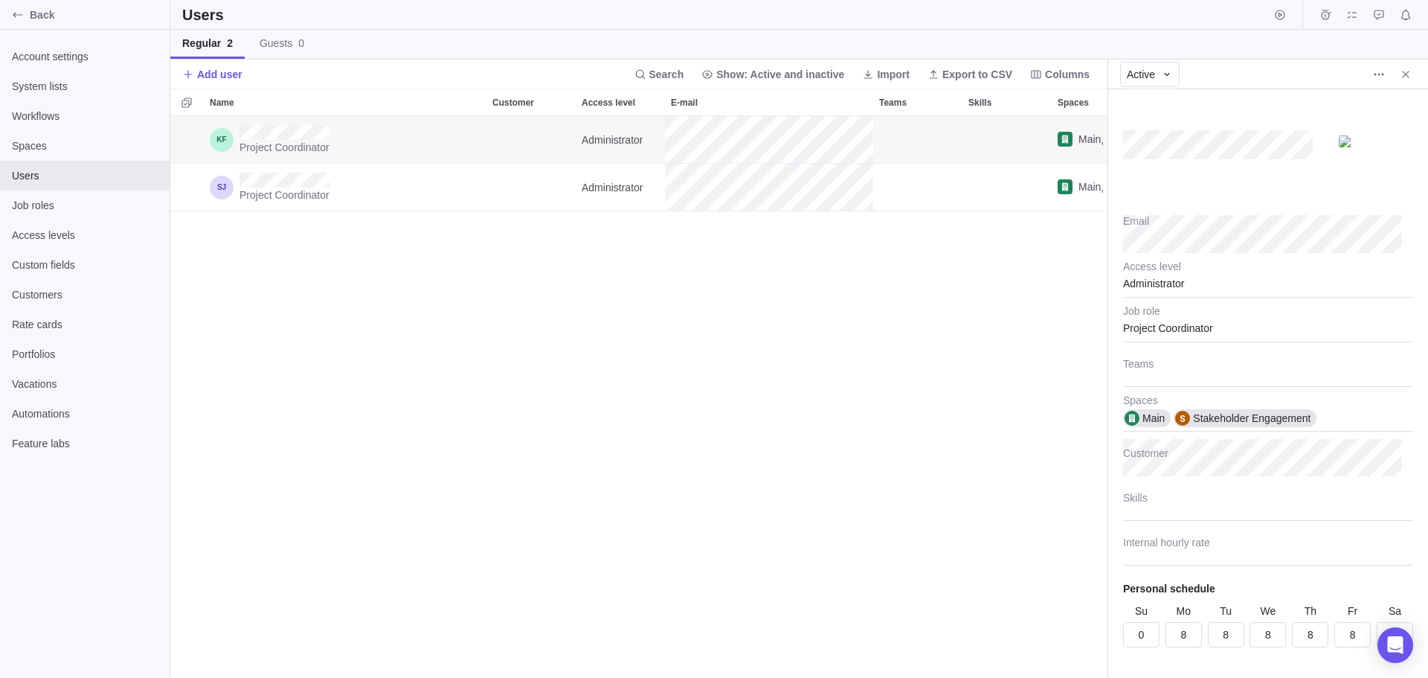
click at [1171, 288] on div "Administrator" at bounding box center [1268, 278] width 290 height 37
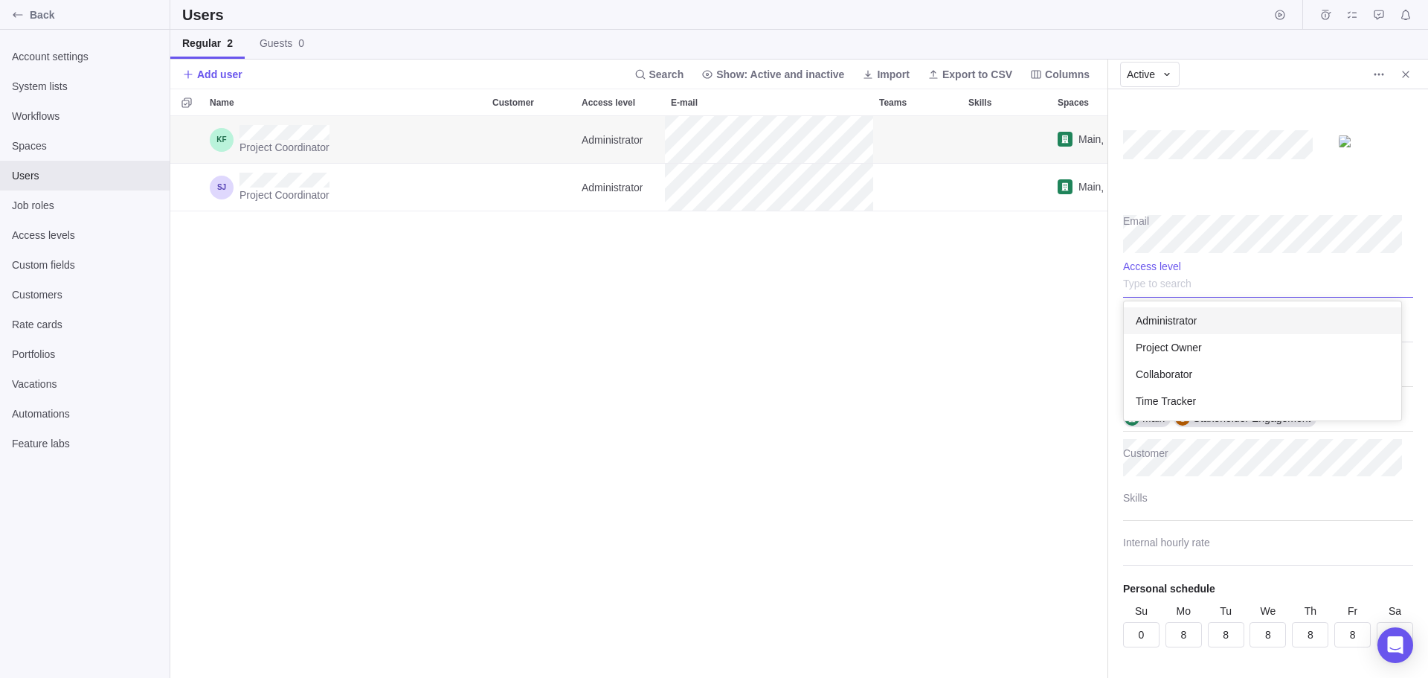
scroll to position [108, 266]
click at [1166, 321] on span "Administrator" at bounding box center [1166, 320] width 61 height 15
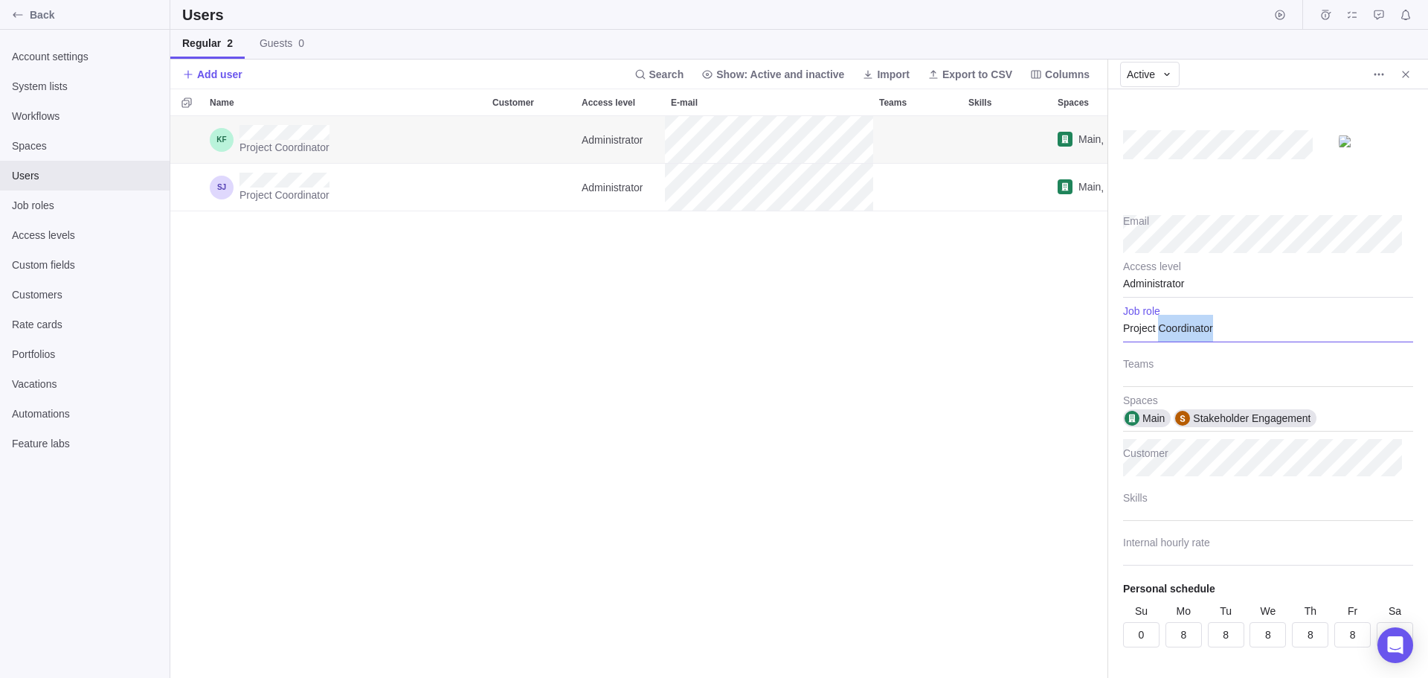
click at [1166, 321] on div "Project Coordinator" at bounding box center [1268, 323] width 290 height 37
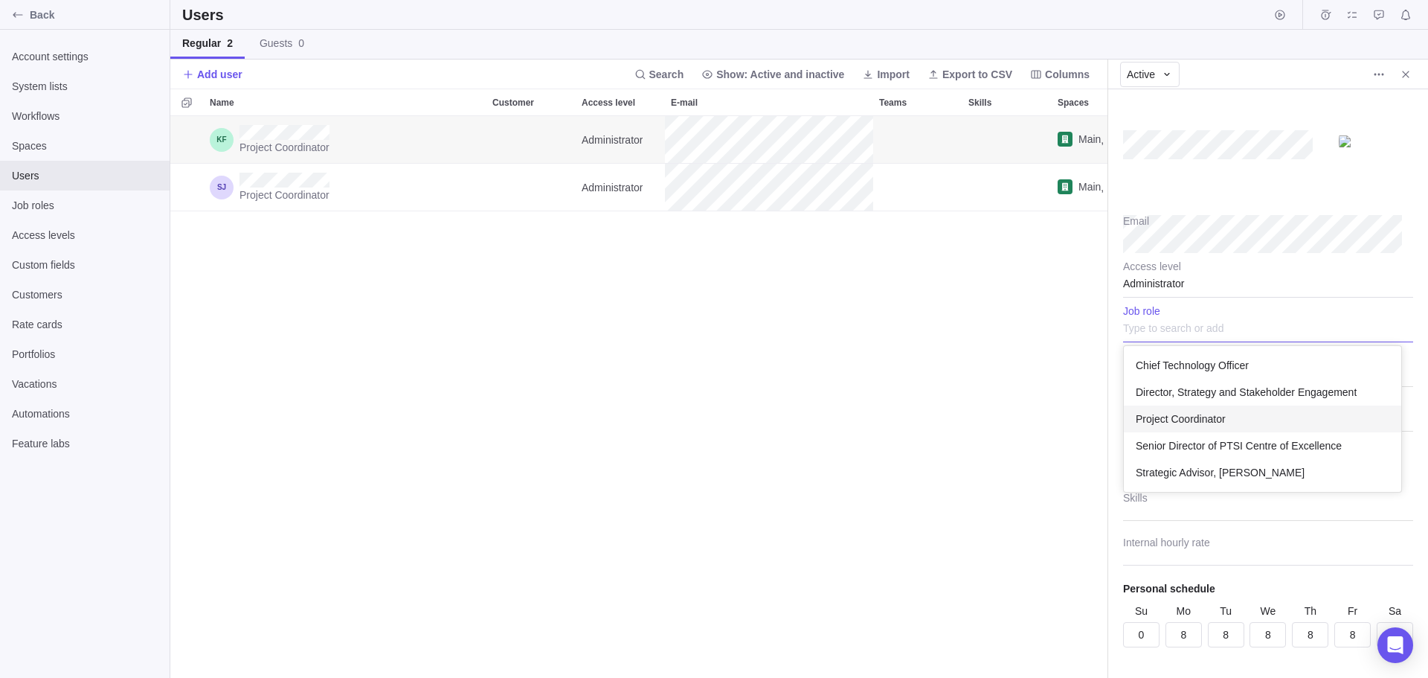
scroll to position [0, 0]
click at [1209, 393] on span "Director, Strategy and Stakeholder Engagement" at bounding box center [1246, 392] width 221 height 15
type textarea "x"
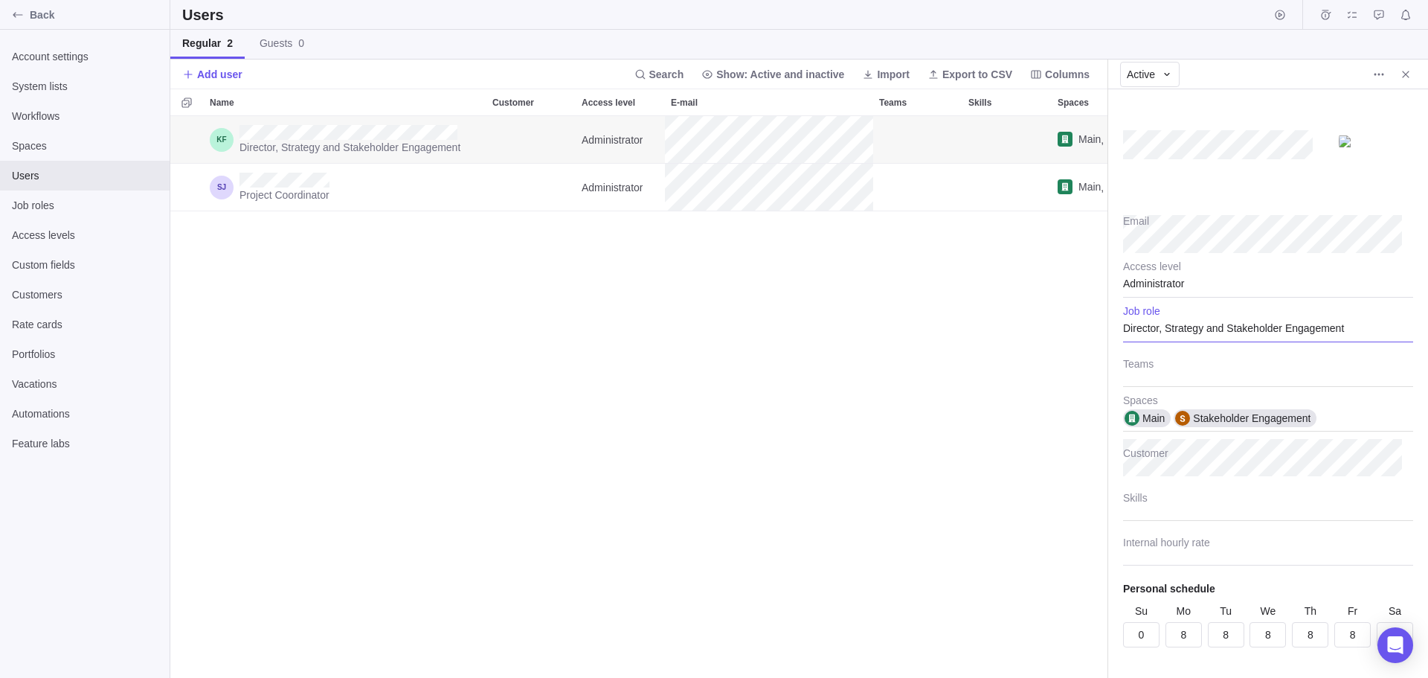
scroll to position [29, 0]
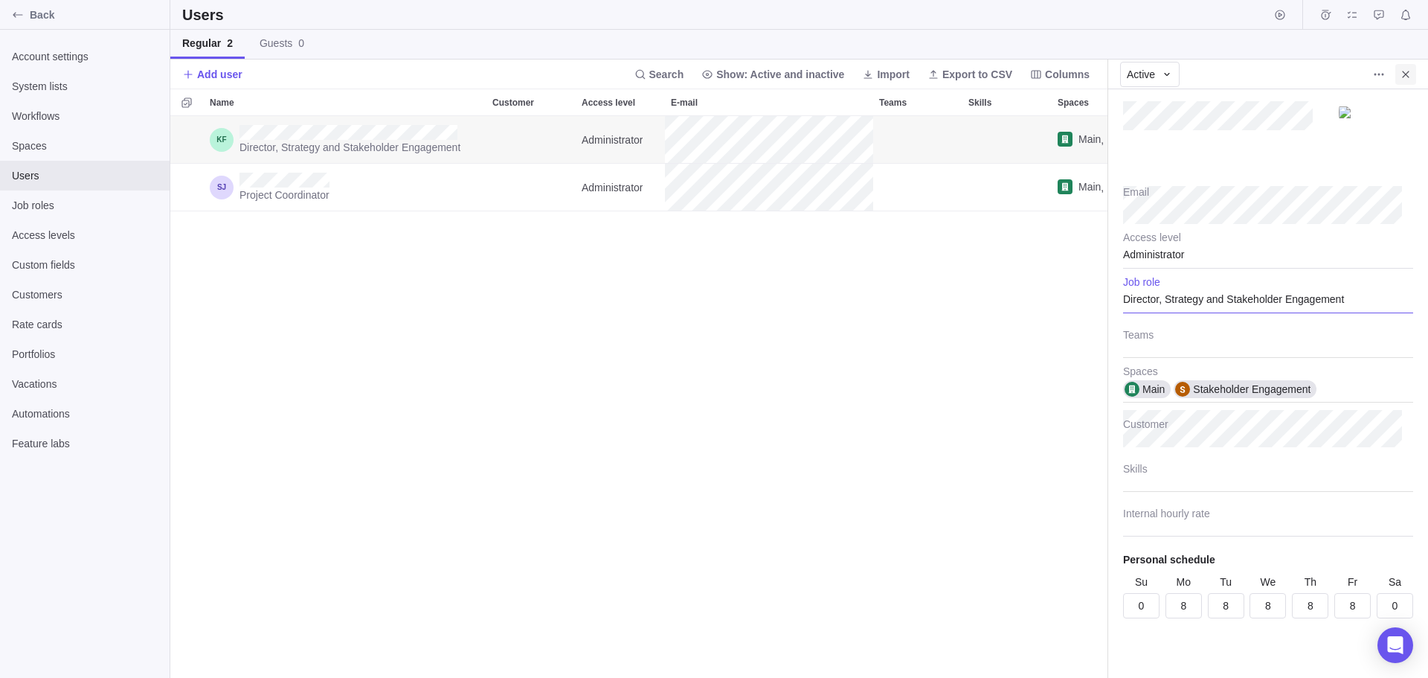
click at [1405, 69] on icon "Close" at bounding box center [1406, 74] width 12 height 12
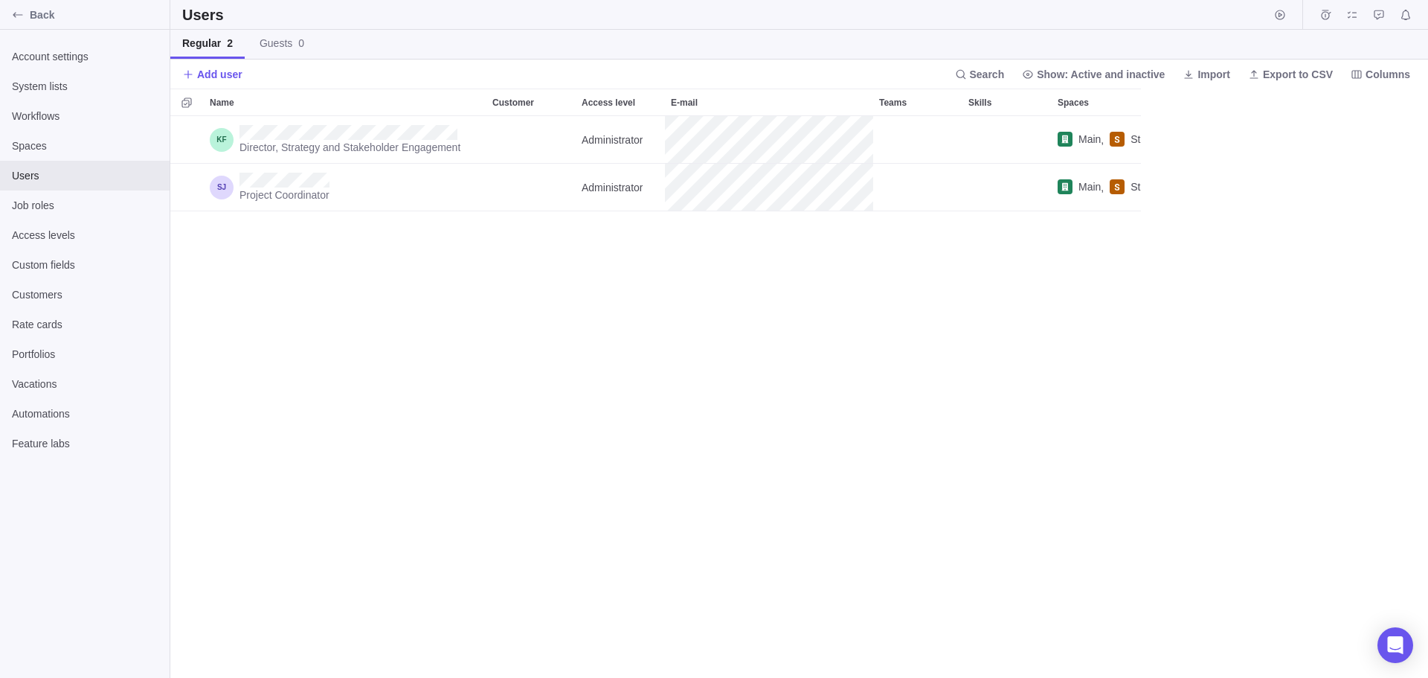
scroll to position [550, 1247]
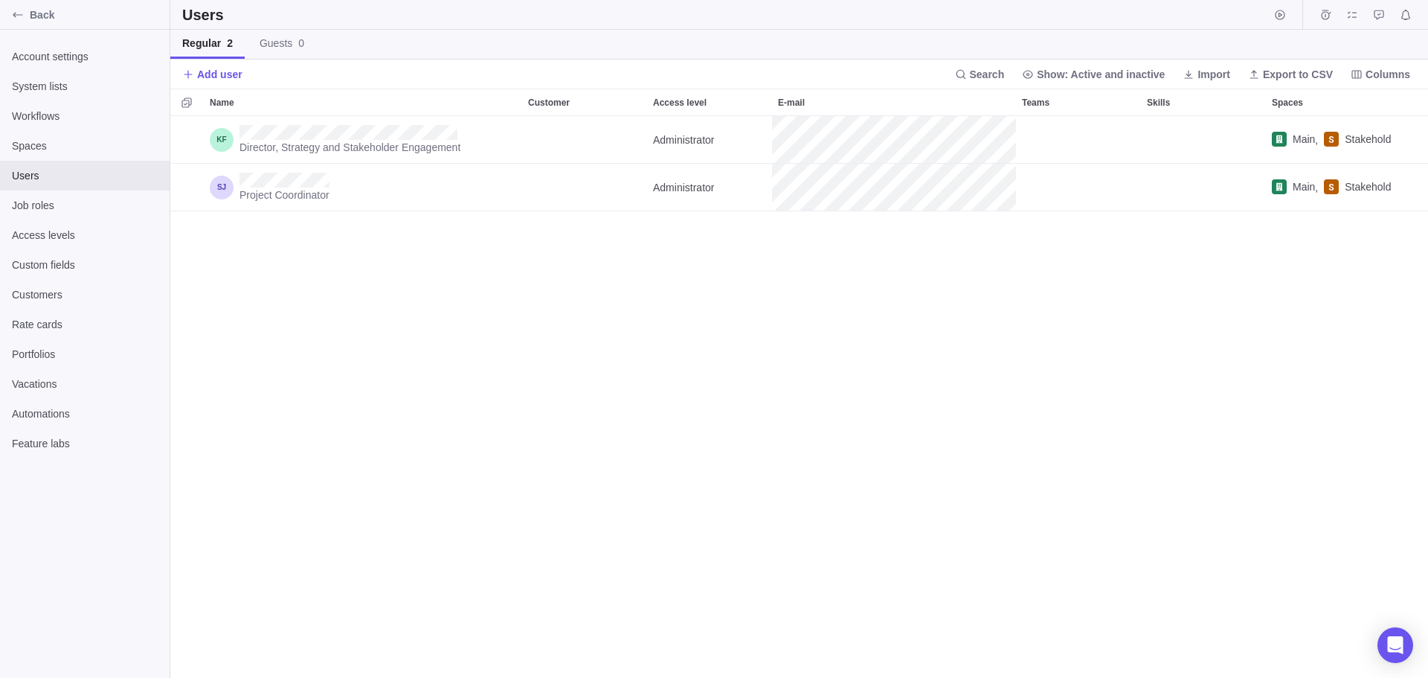
click at [1025, 364] on div "Director, Strategy and Stakeholder Engagement Administrator Main , Stakeholder …" at bounding box center [799, 397] width 1258 height 562
click at [39, 16] on span "Back" at bounding box center [97, 14] width 134 height 15
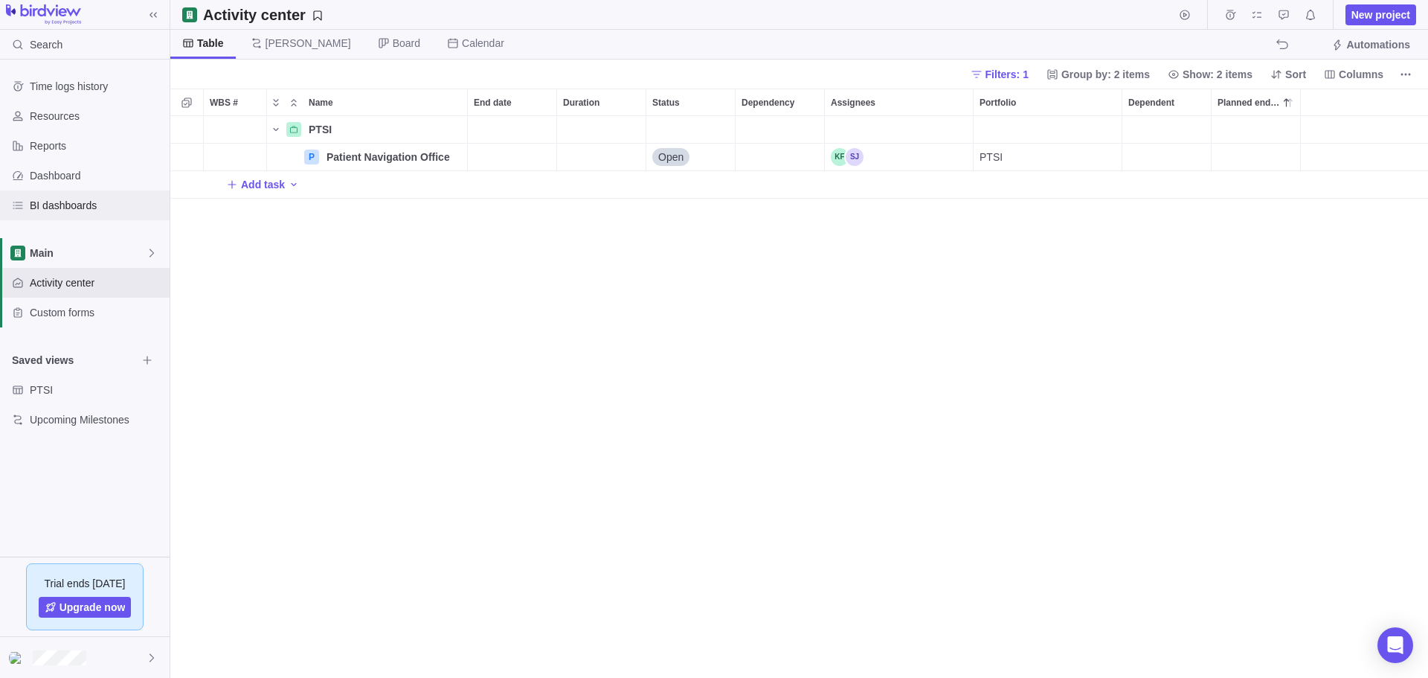
scroll to position [550, 1247]
click at [60, 205] on span "BI dashboards" at bounding box center [97, 205] width 134 height 15
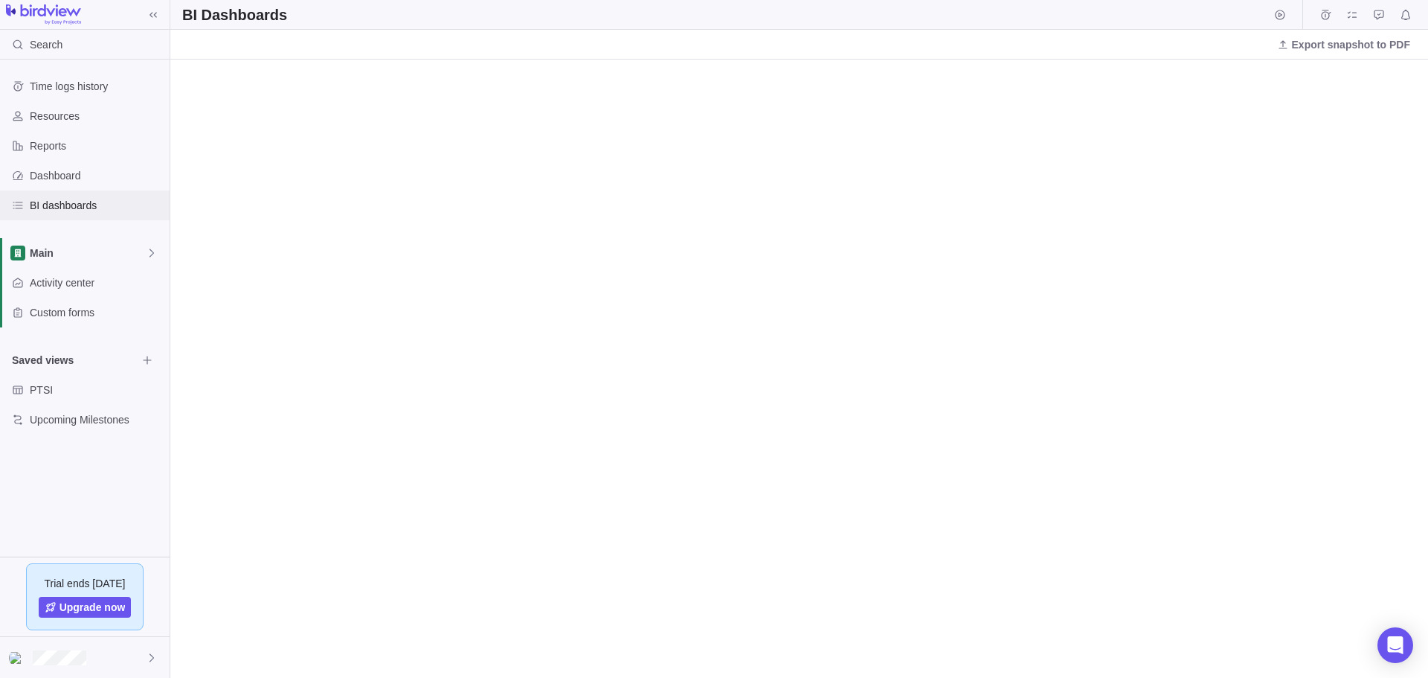
drag, startPoint x: 82, startPoint y: 199, endPoint x: 62, endPoint y: 201, distance: 19.4
click at [62, 201] on span "BI dashboards" at bounding box center [97, 205] width 134 height 15
click at [1357, 11] on icon "My assignments" at bounding box center [1352, 15] width 12 height 12
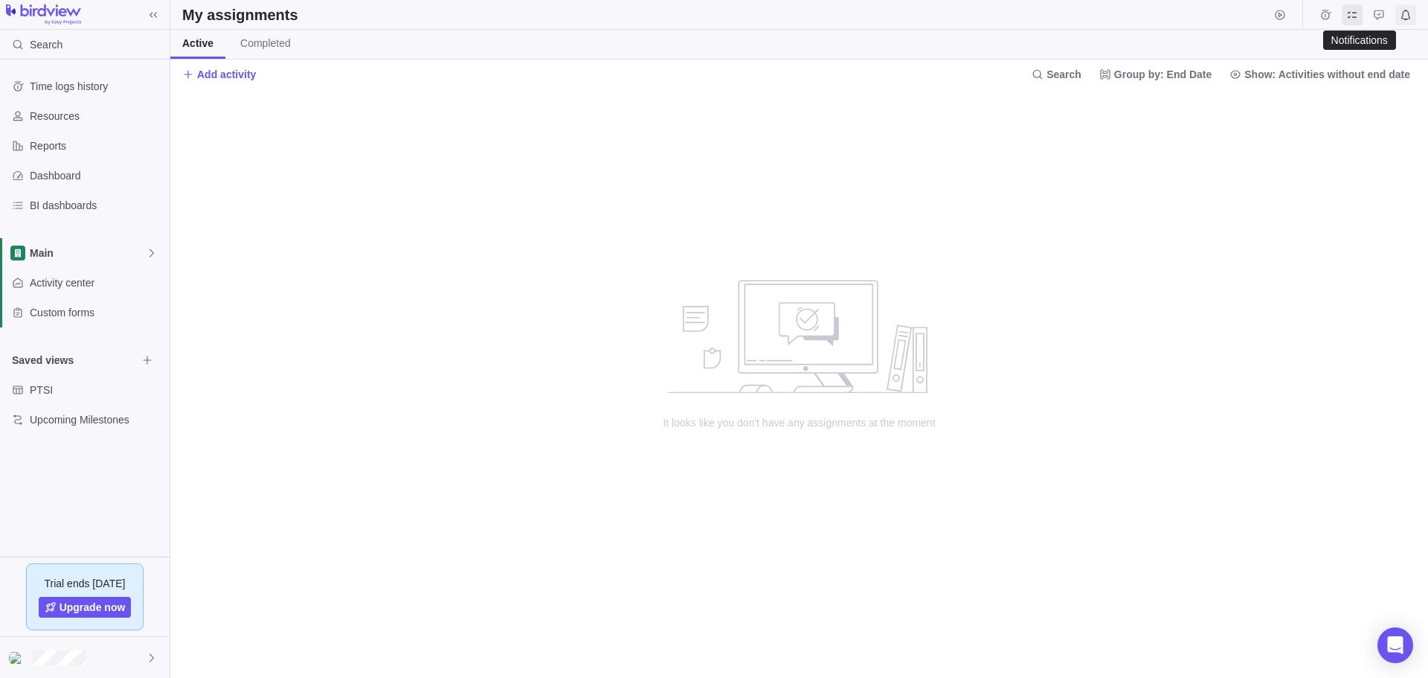
click at [1409, 17] on icon "Notifications" at bounding box center [1405, 14] width 9 height 10
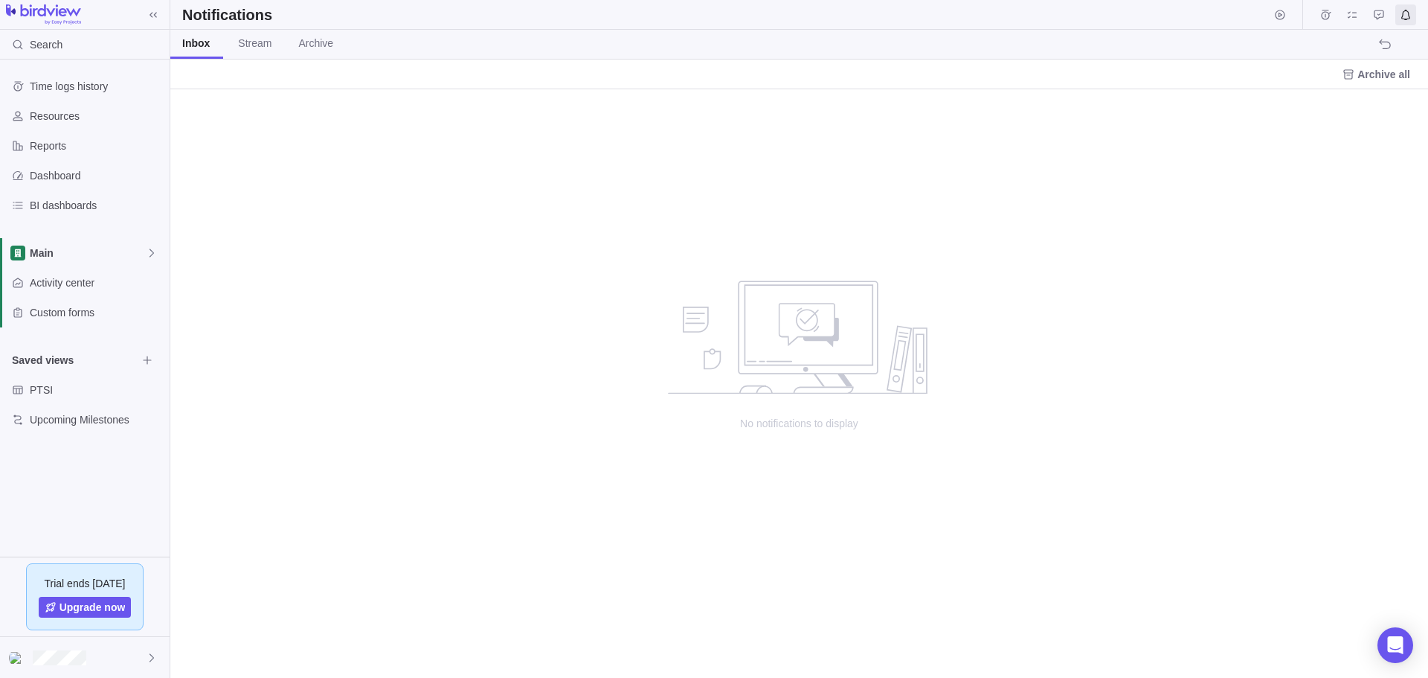
scroll to position [577, 1247]
click at [71, 246] on span "Main" at bounding box center [88, 252] width 116 height 15
click at [60, 290] on span "Main" at bounding box center [84, 287] width 91 height 15
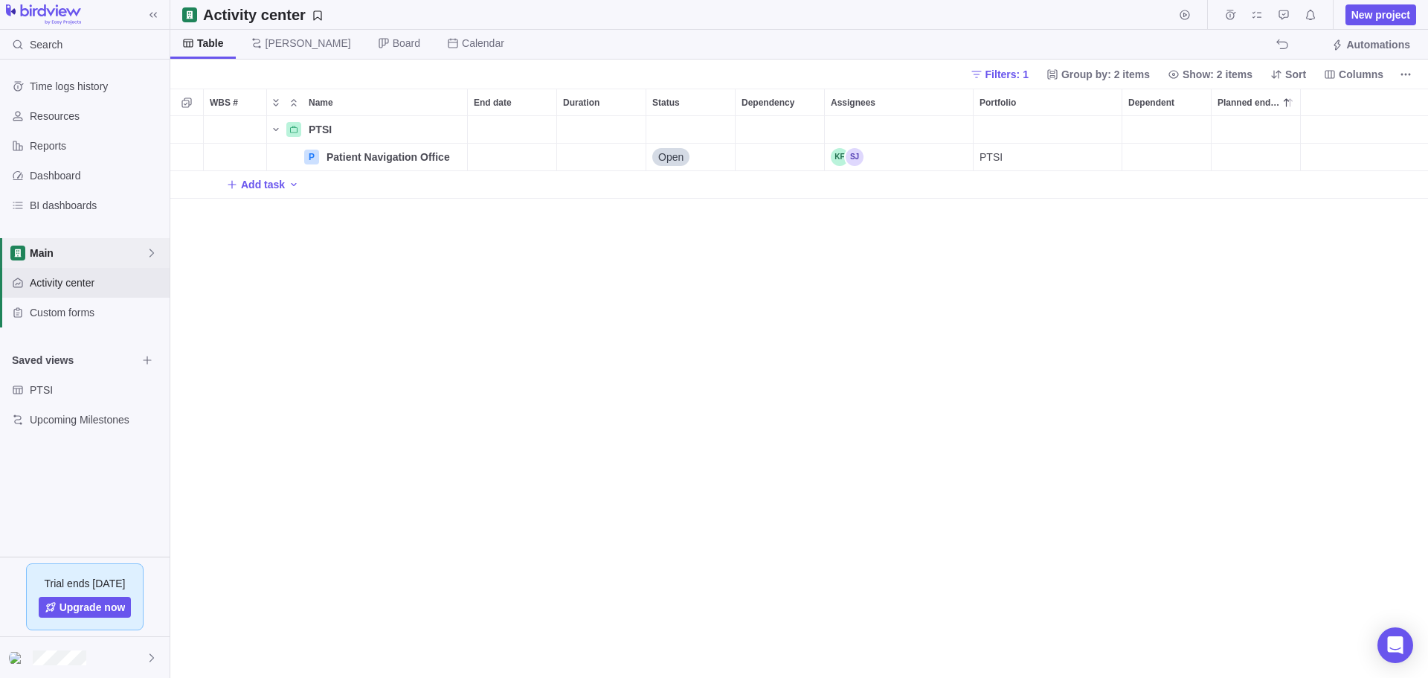
scroll to position [550, 1247]
click at [38, 393] on span "PTSI" at bounding box center [83, 389] width 107 height 15
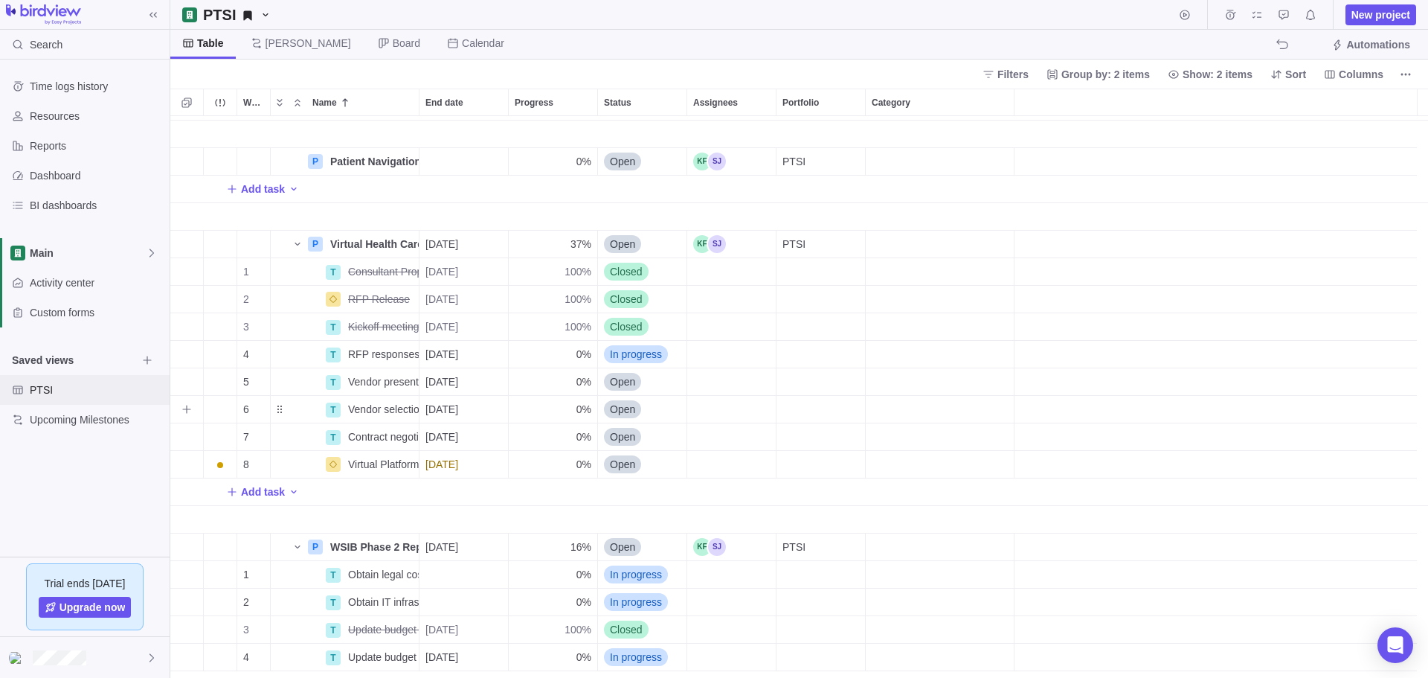
scroll to position [446, 0]
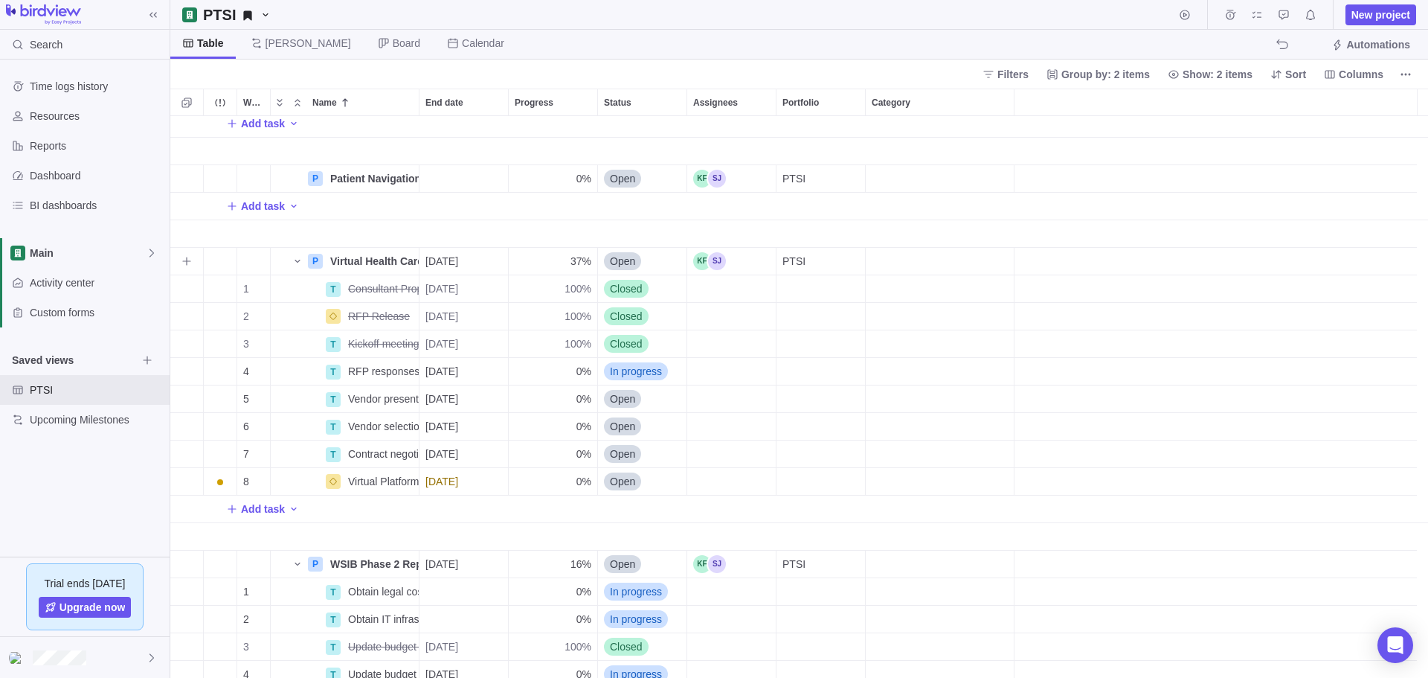
click at [454, 252] on div "[DATE]" at bounding box center [463, 261] width 89 height 27
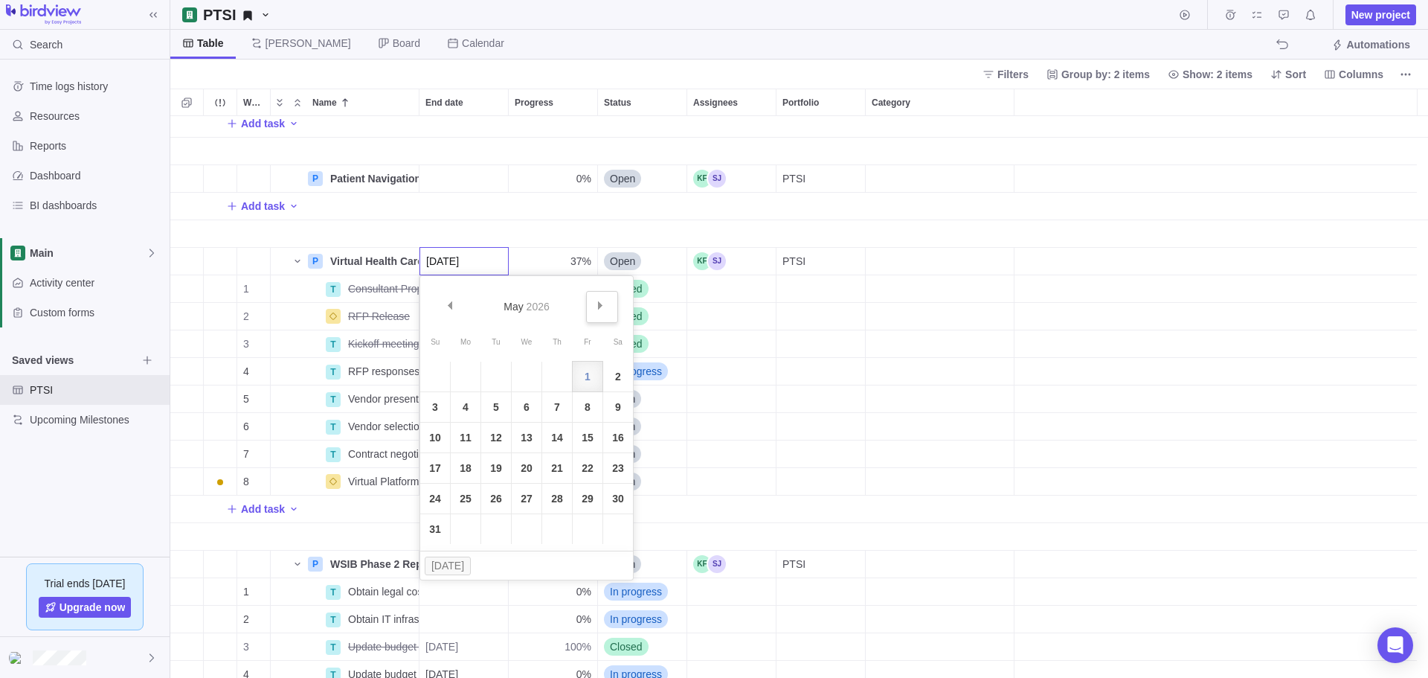
click at [595, 305] on link "Next" at bounding box center [602, 307] width 32 height 32
click at [490, 507] on link "30" at bounding box center [496, 498] width 30 height 30
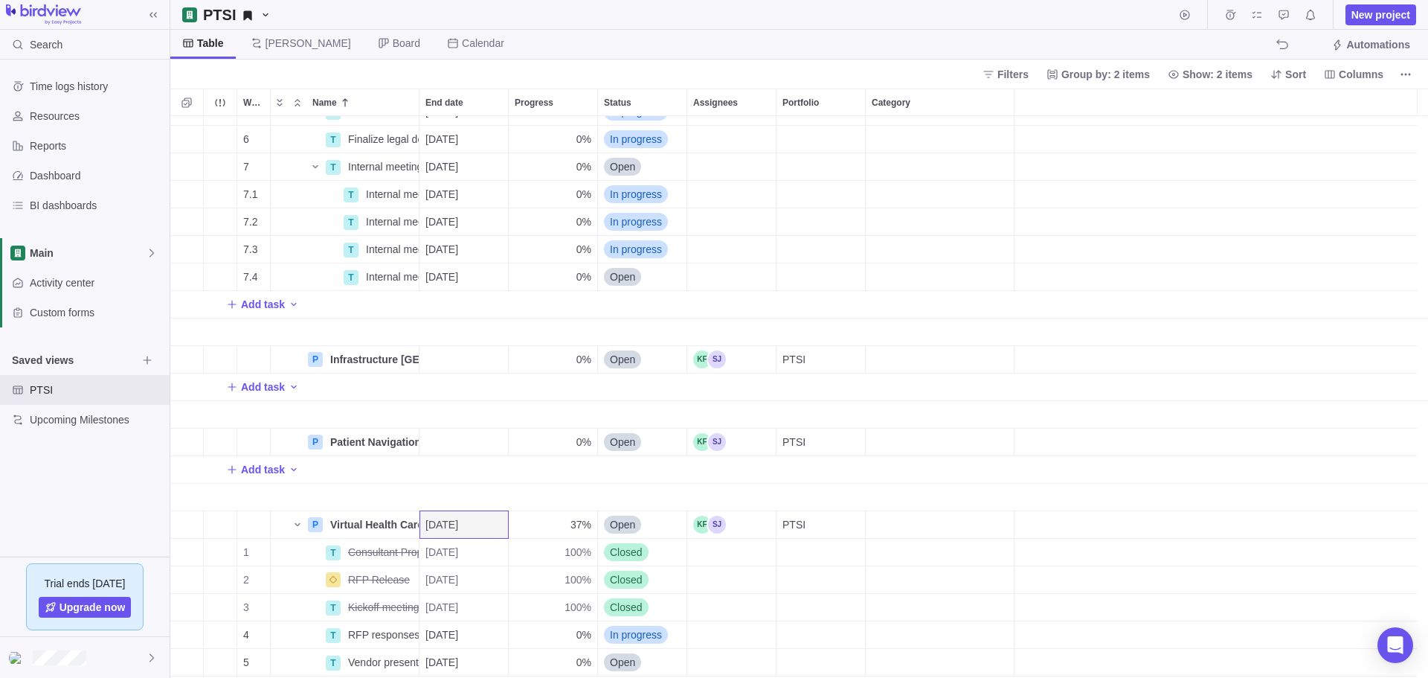
scroll to position [167, 0]
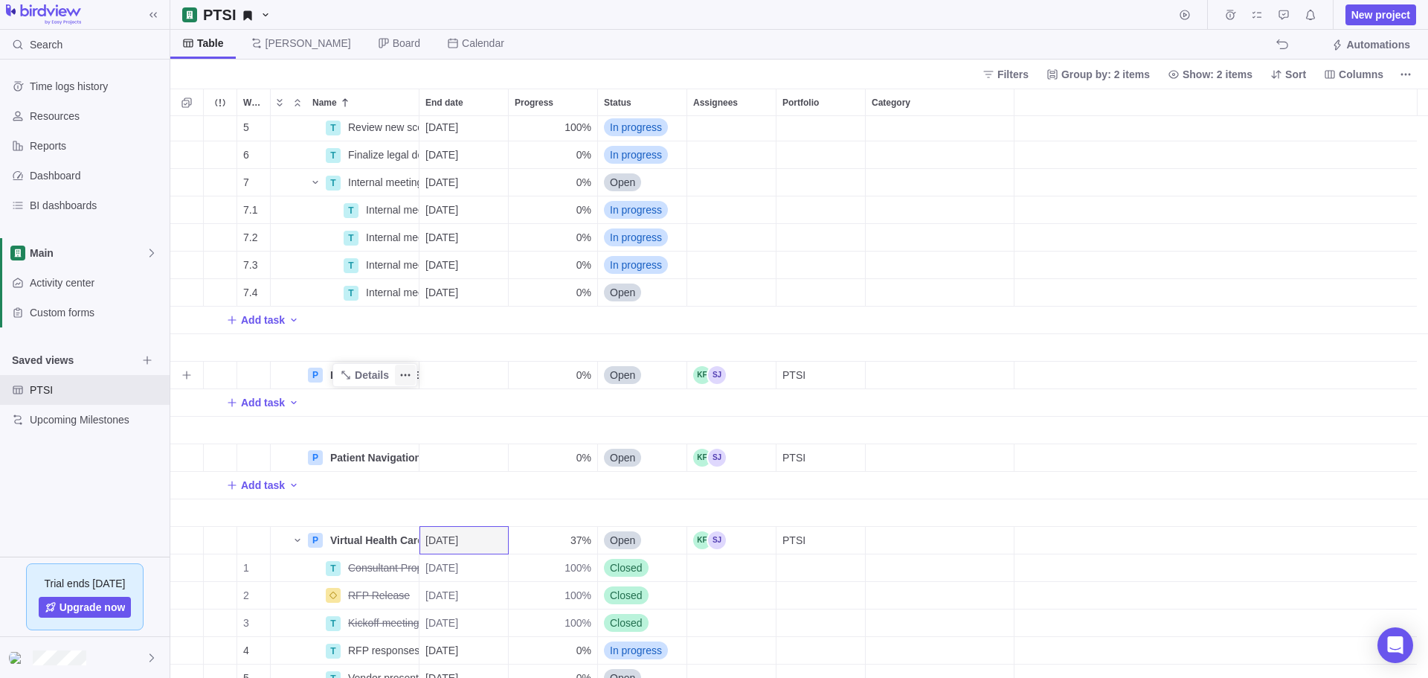
click at [399, 373] on icon "More actions" at bounding box center [405, 375] width 12 height 12
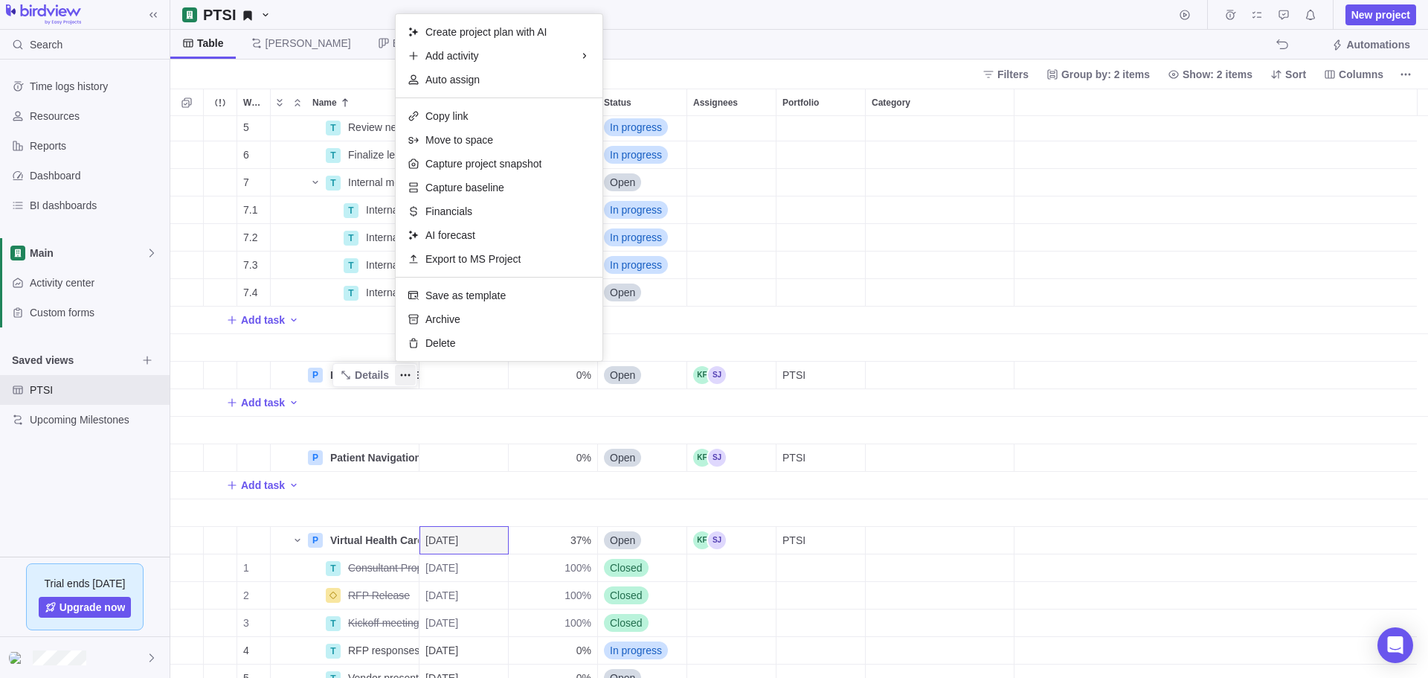
click at [373, 379] on div "PTSI Details P Branding Launch Details [DATE] 71% In progress PTSI 1 T Vendor s…" at bounding box center [799, 397] width 1258 height 562
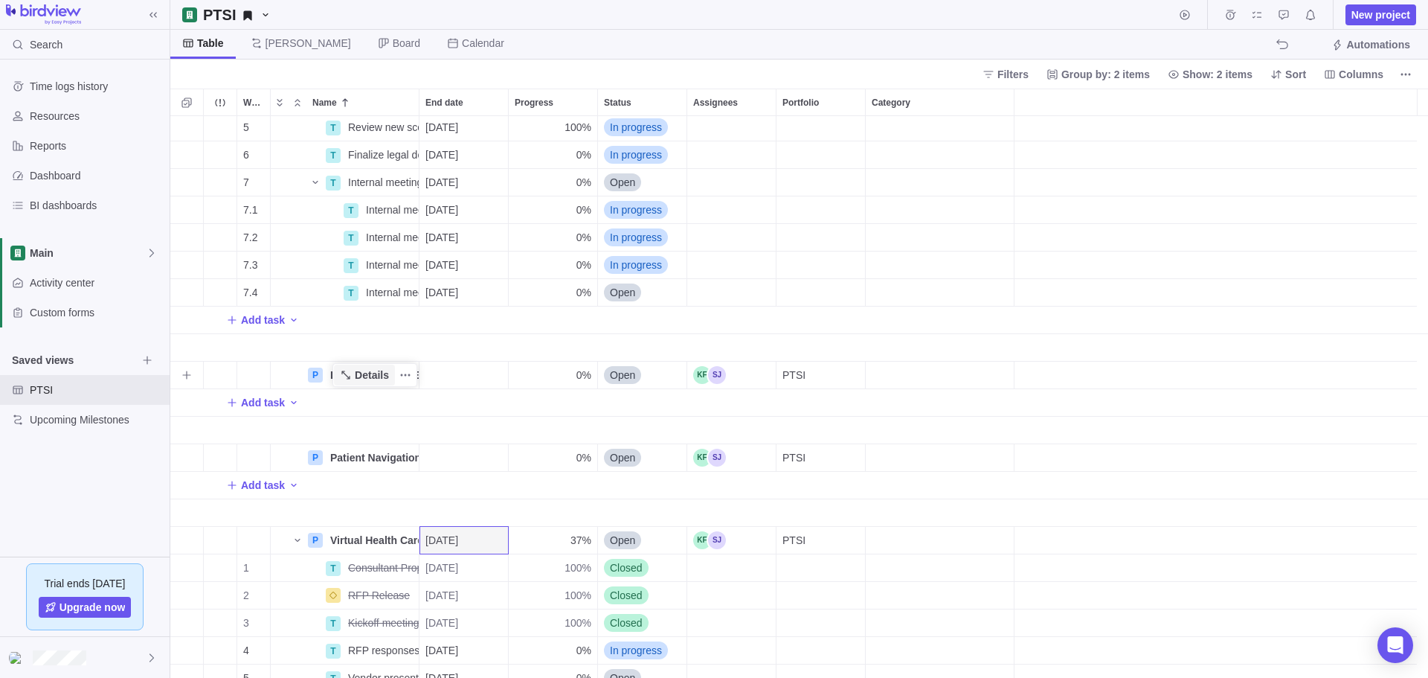
click at [369, 377] on span "Details" at bounding box center [372, 374] width 34 height 15
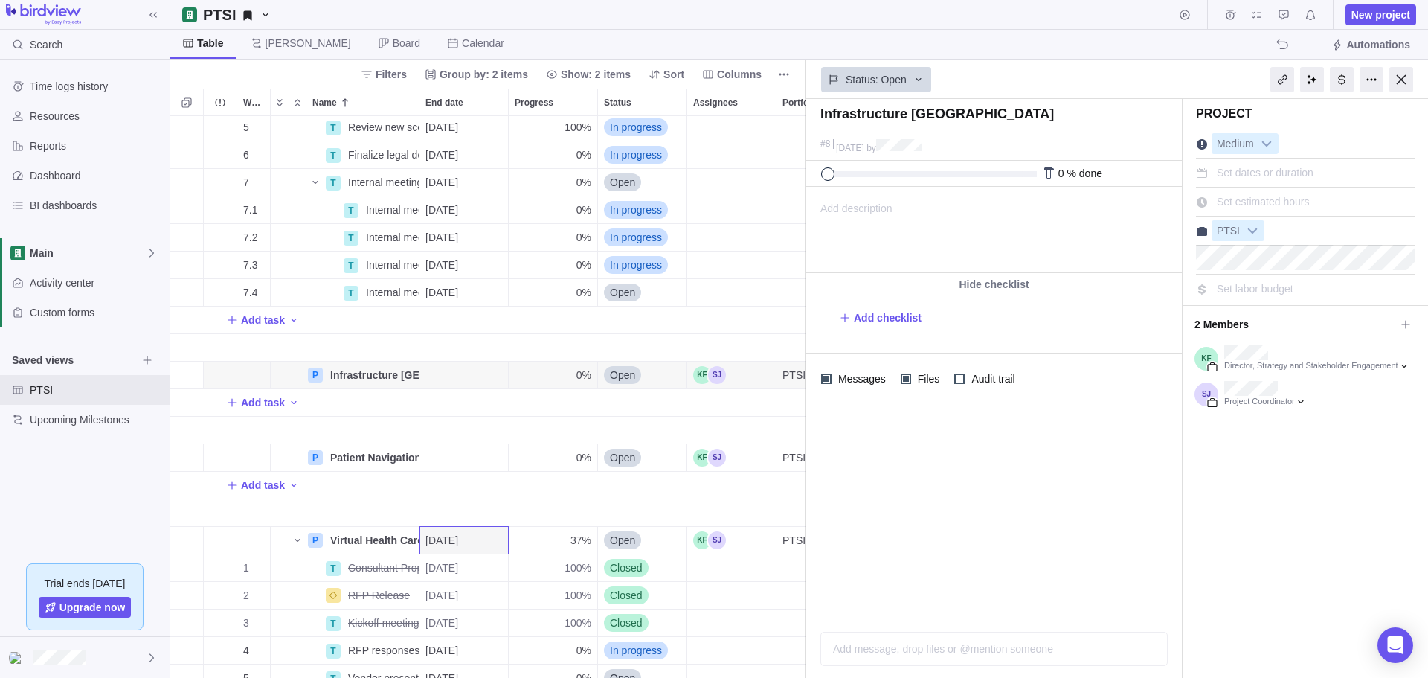
type textarea "C"
type textarea "Co"
type textarea "Con"
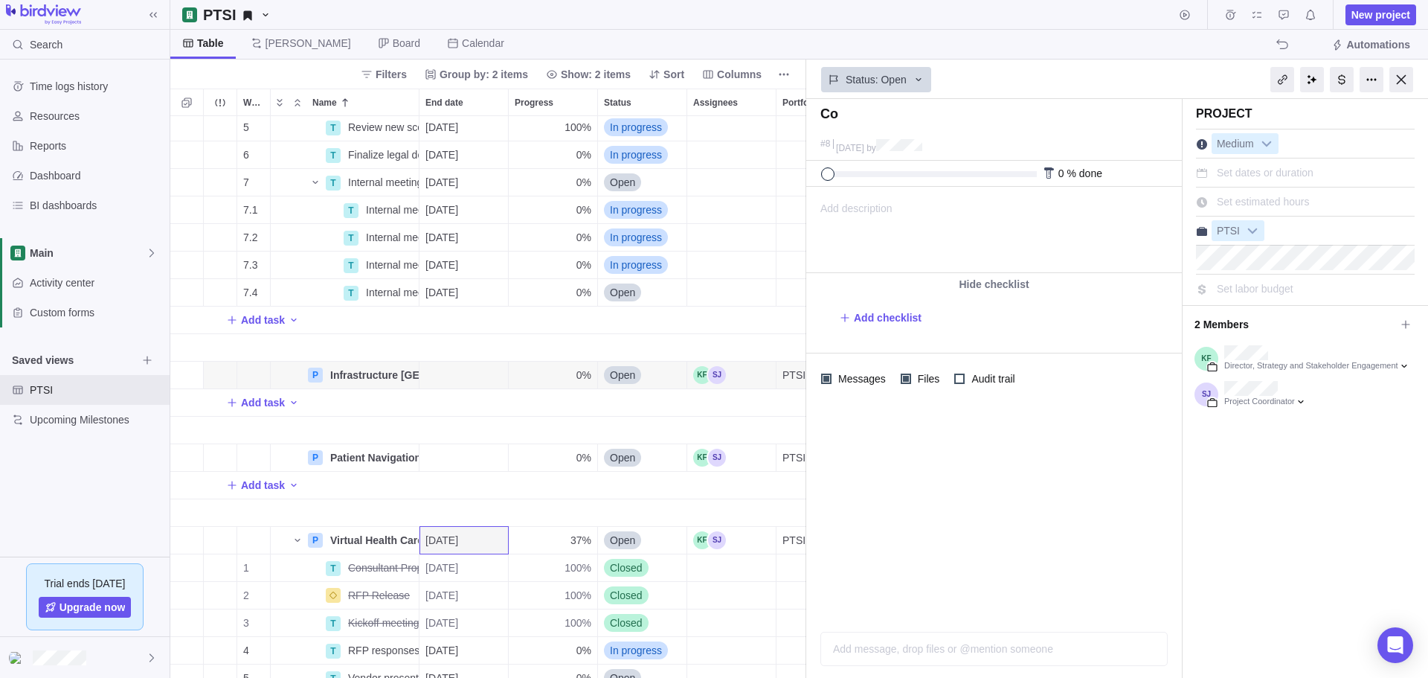
type textarea "Con"
type textarea "Cons"
type textarea "Const"
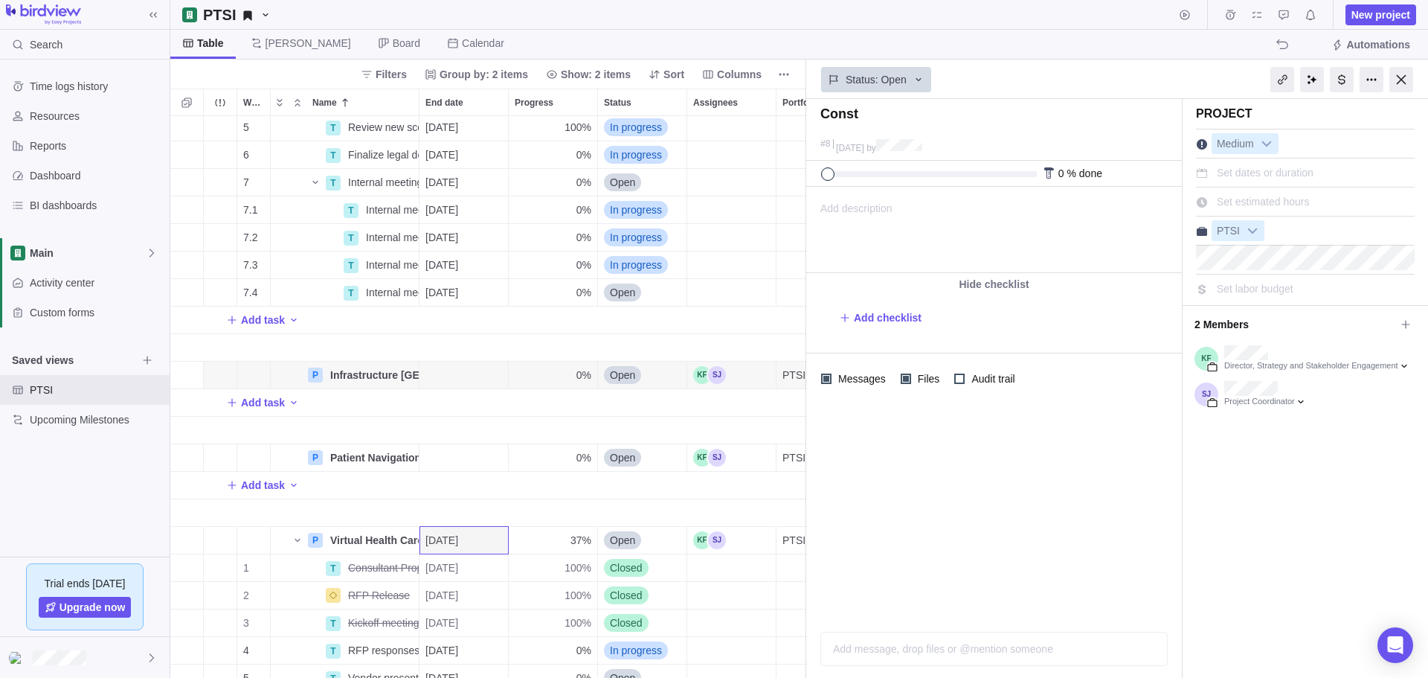
type textarea "Constr"
type textarea "Constru"
type textarea "Construc"
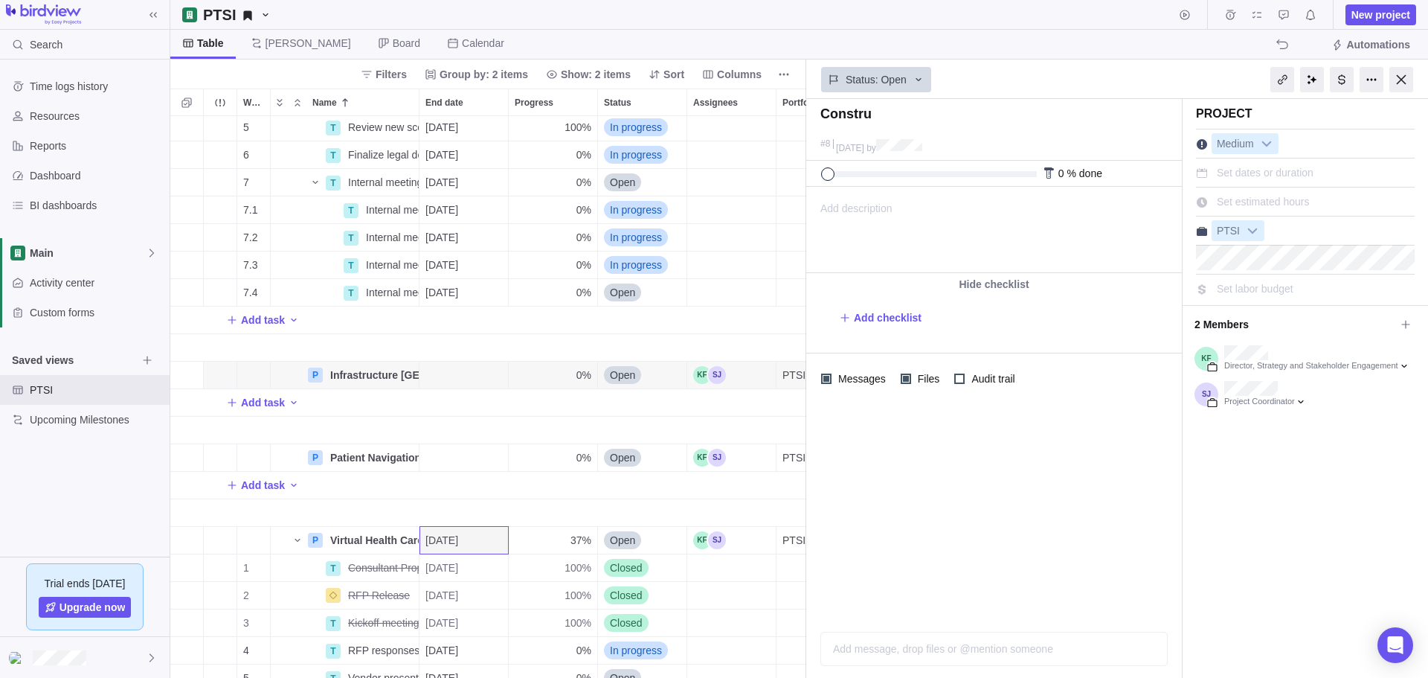
type textarea "Construc"
type textarea "Construct"
type textarea "Constructi"
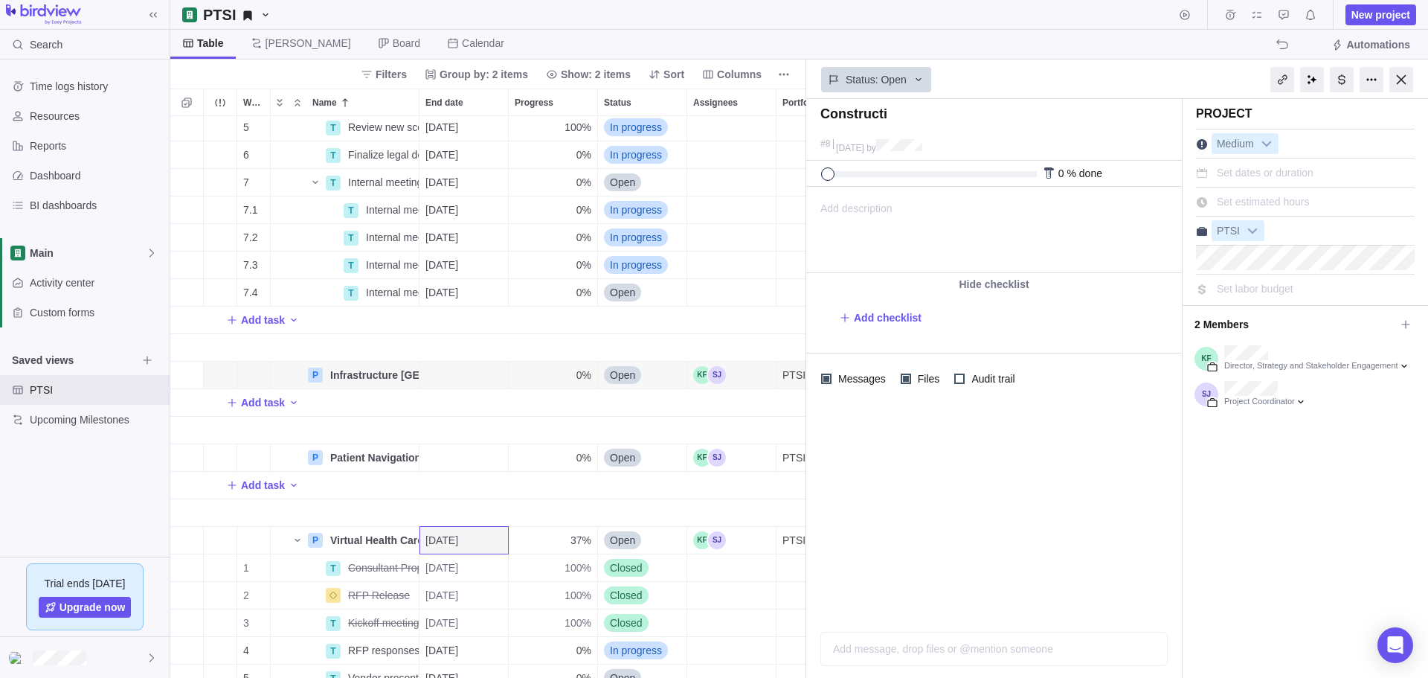
type textarea "Constructio"
type textarea "Construction"
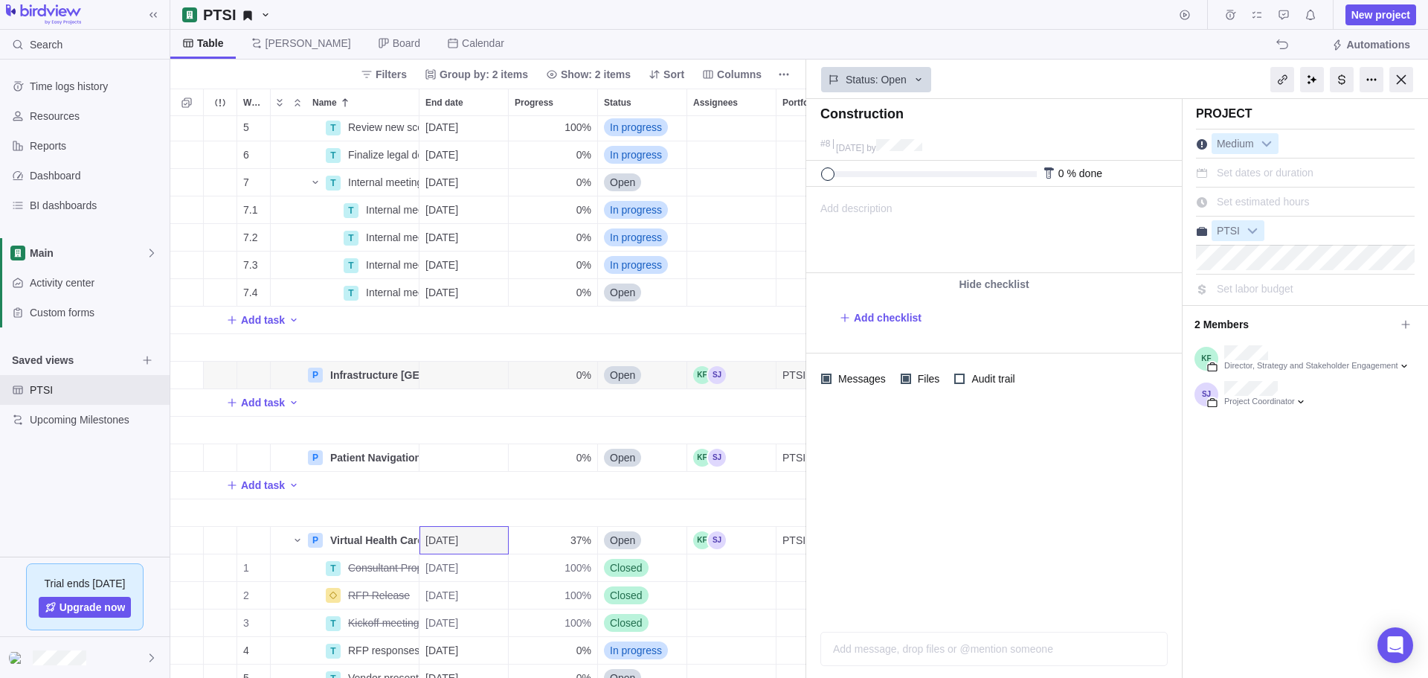
click at [972, 217] on div "Add description ... read all" at bounding box center [993, 229] width 372 height 85
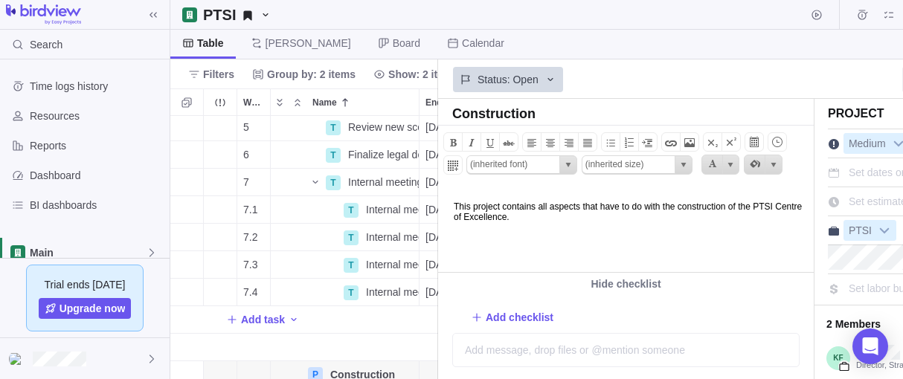
scroll to position [188, 0]
